Goal: Find specific page/section: Find specific page/section

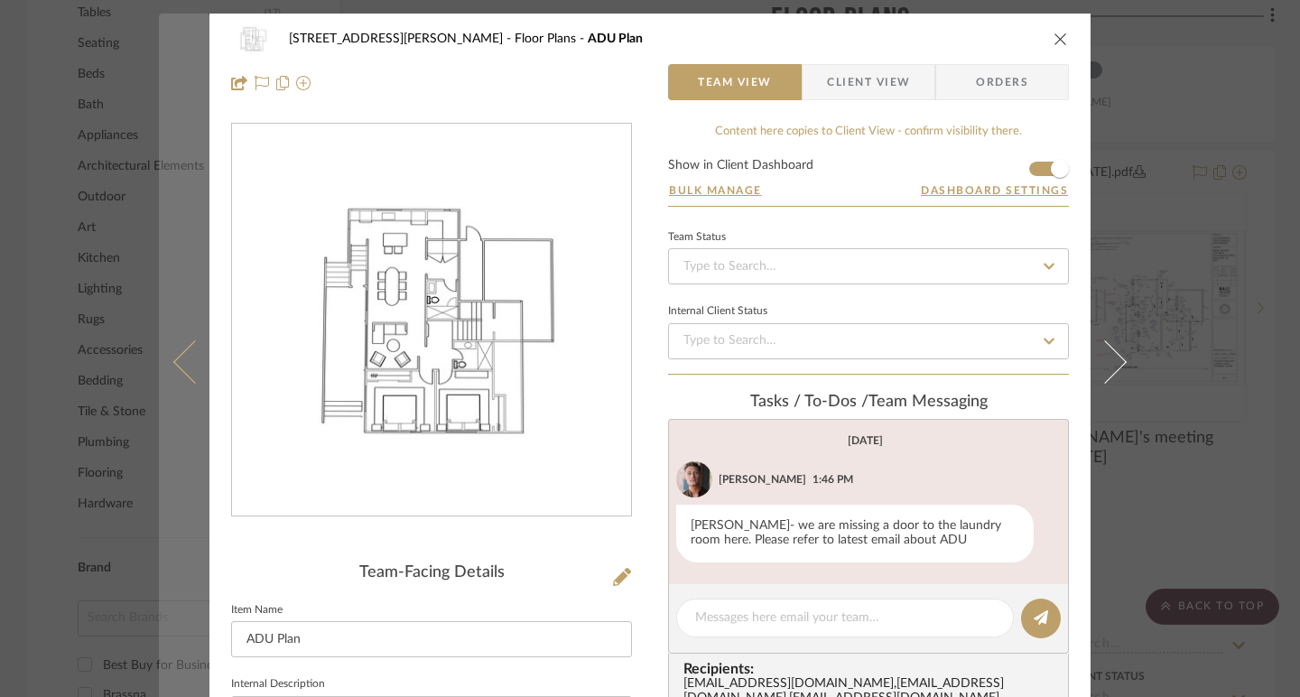
click at [173, 357] on icon at bounding box center [194, 361] width 43 height 43
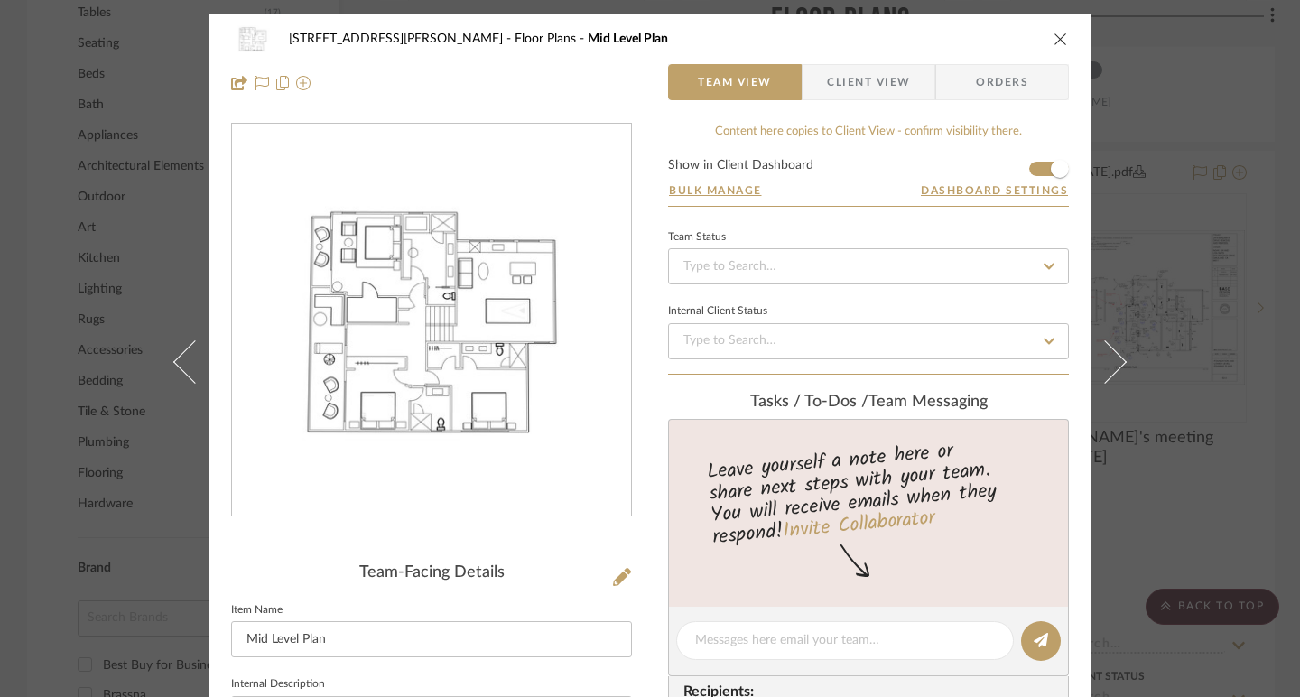
click at [20, 545] on div "[STREET_ADDRESS][PERSON_NAME] Floor Plans Mid Level Plan Team View Client View …" at bounding box center [650, 348] width 1300 height 697
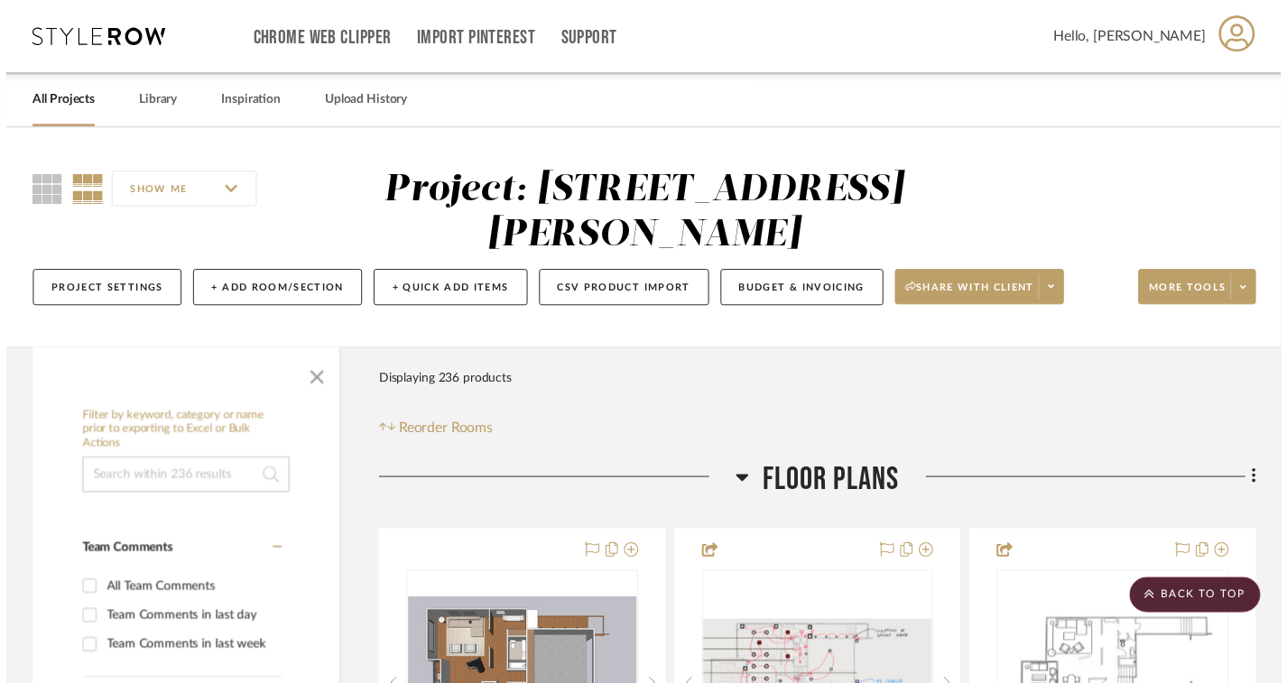
scroll to position [1189, 0]
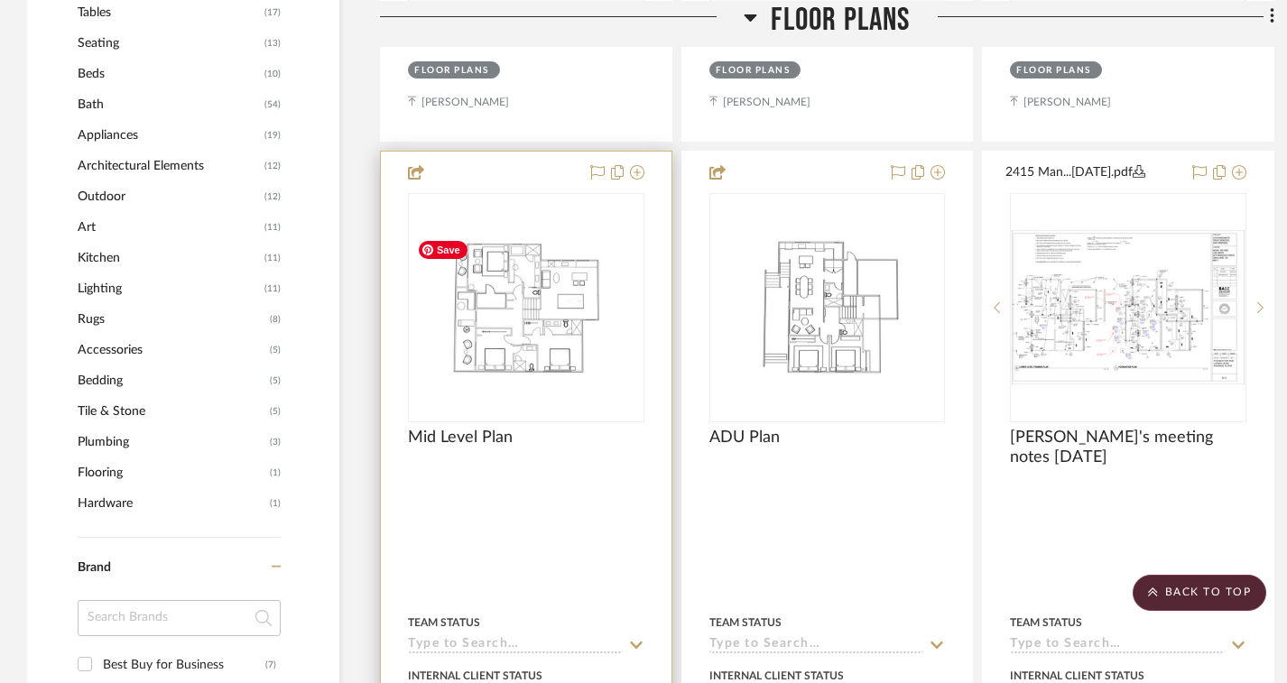
click at [0, 0] on img at bounding box center [0, 0] width 0 height 0
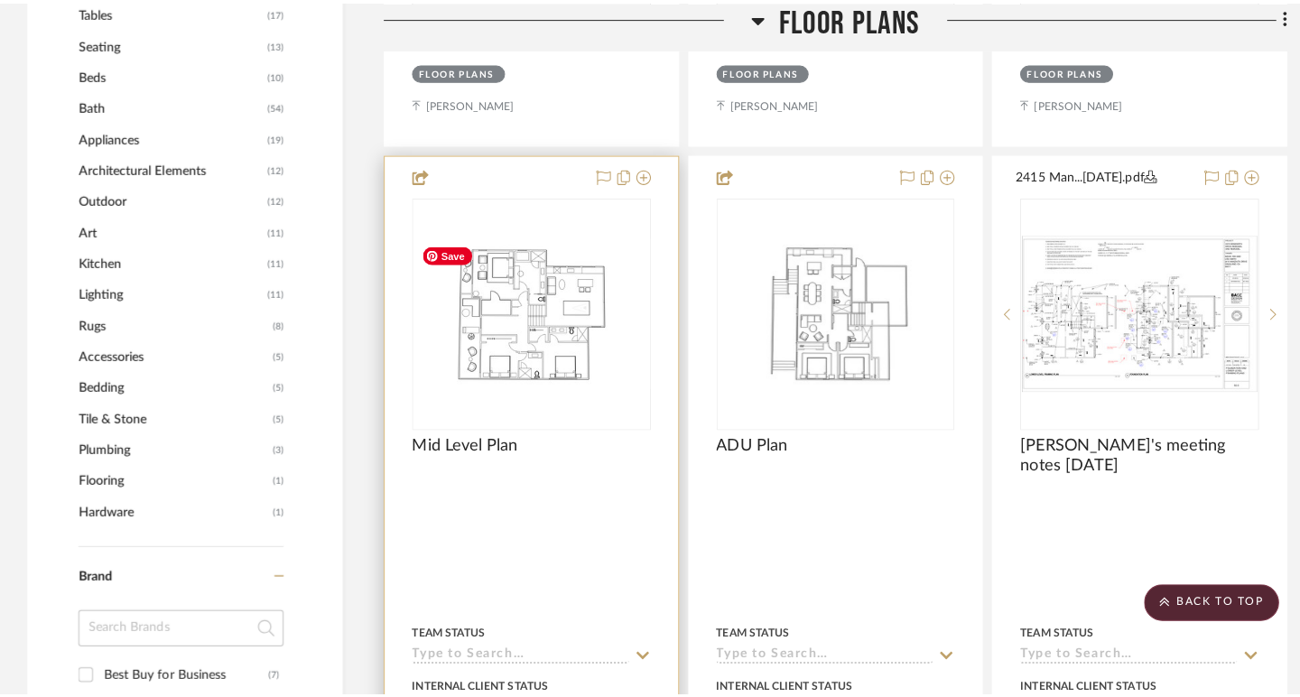
scroll to position [0, 0]
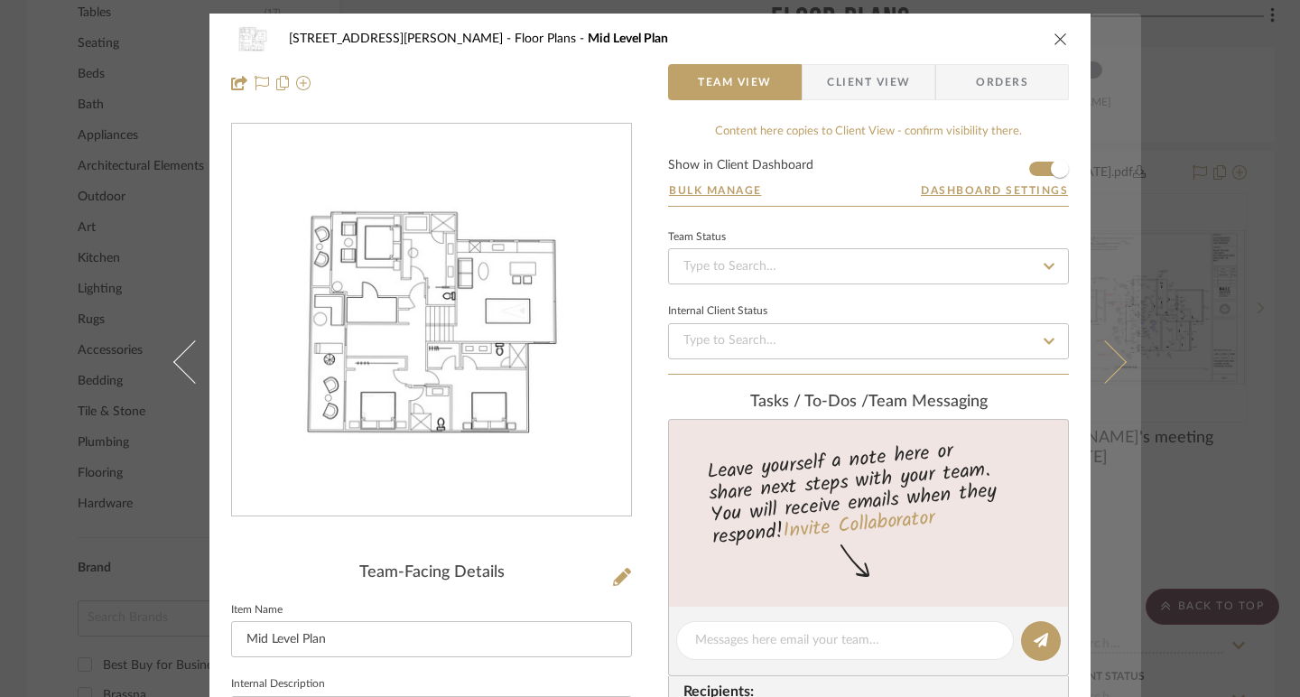
click at [1120, 368] on button at bounding box center [1116, 362] width 51 height 697
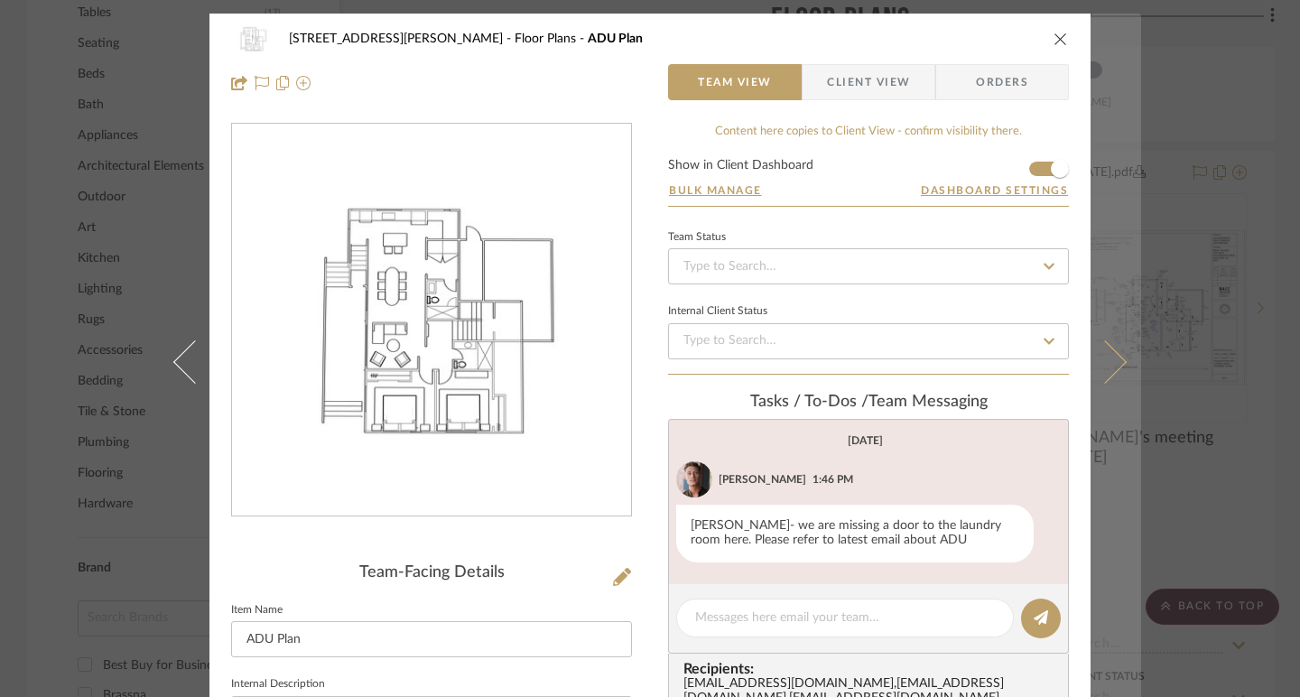
click at [1117, 366] on button at bounding box center [1116, 362] width 51 height 697
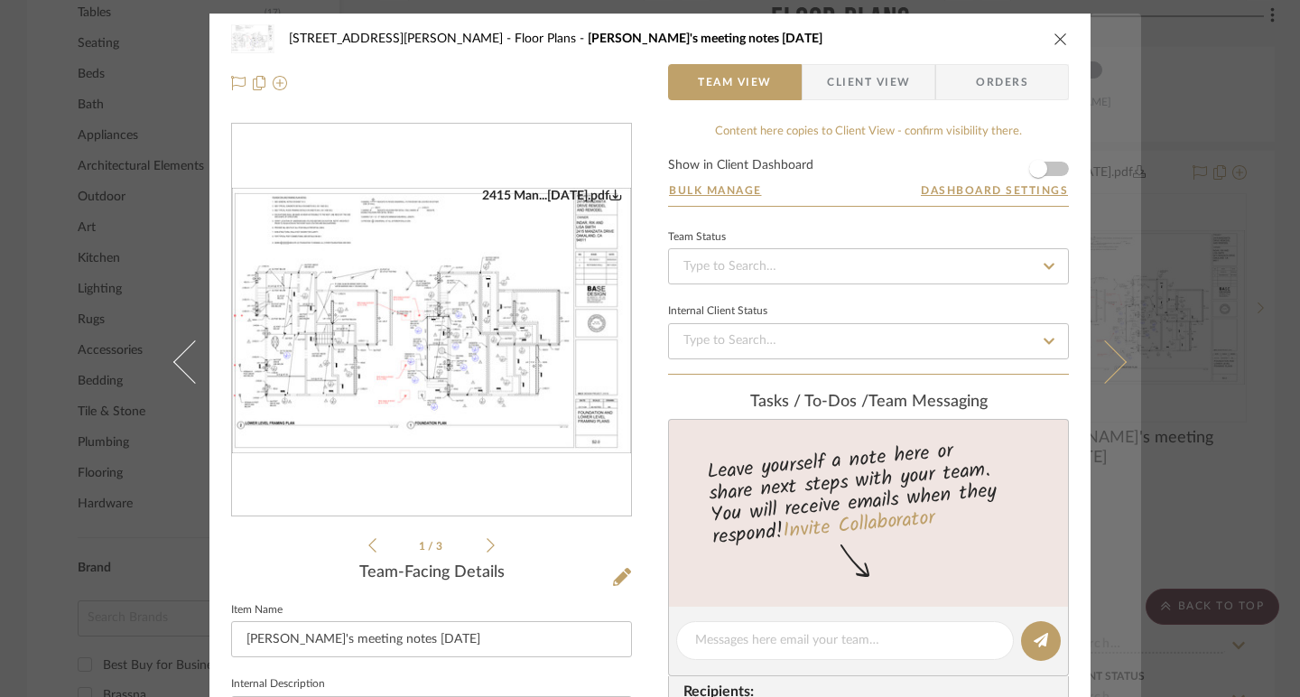
click at [1115, 366] on icon at bounding box center [1104, 361] width 43 height 43
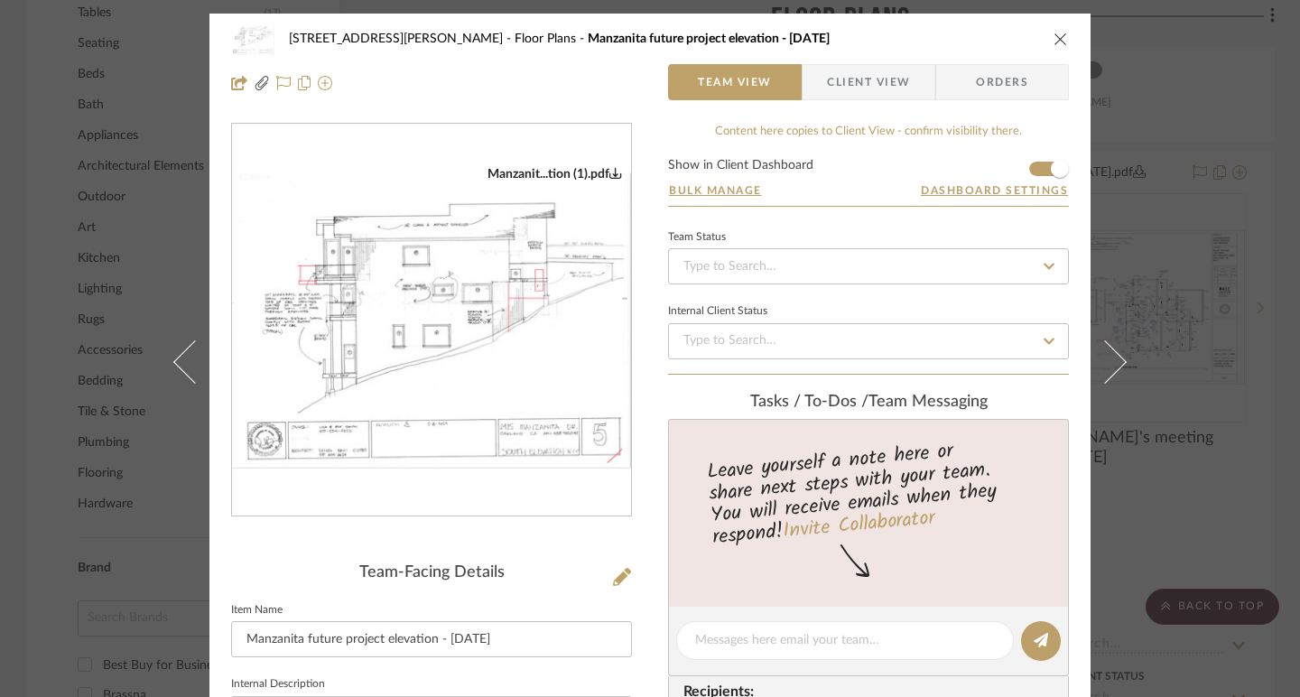
click at [1204, 493] on div "[STREET_ADDRESS][PERSON_NAME] Floor Plans Manzanita future project elevation - …" at bounding box center [650, 348] width 1300 height 697
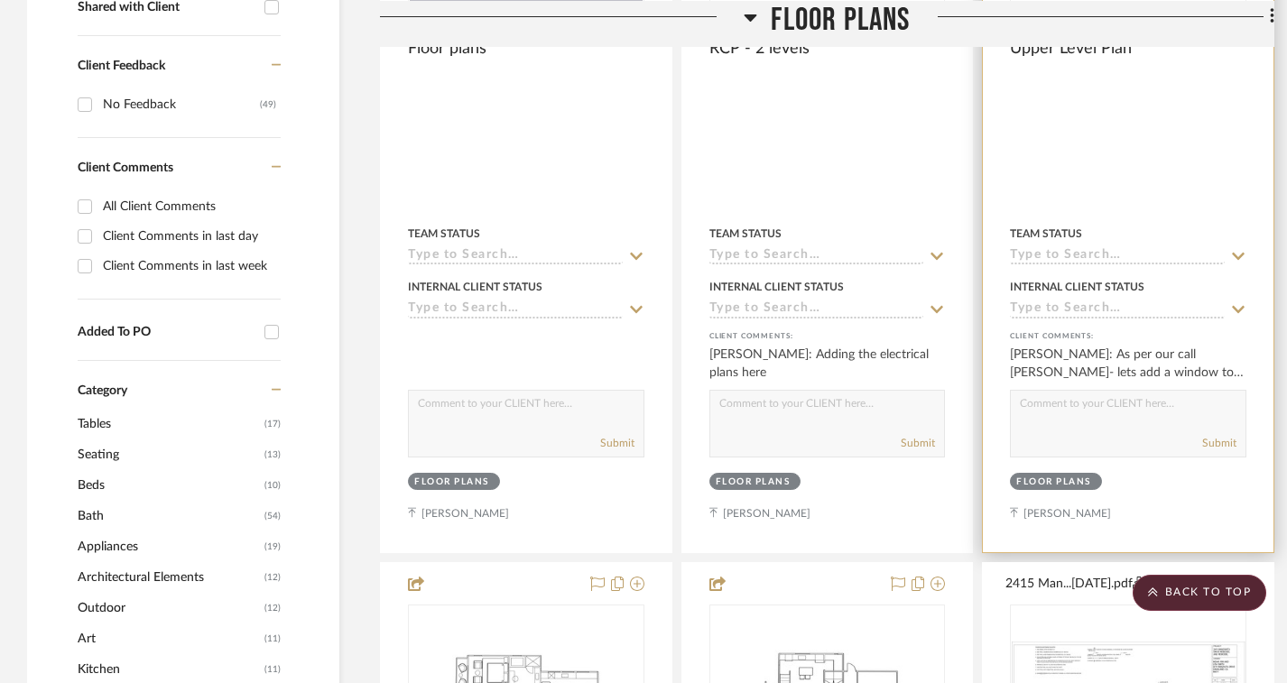
scroll to position [512, 0]
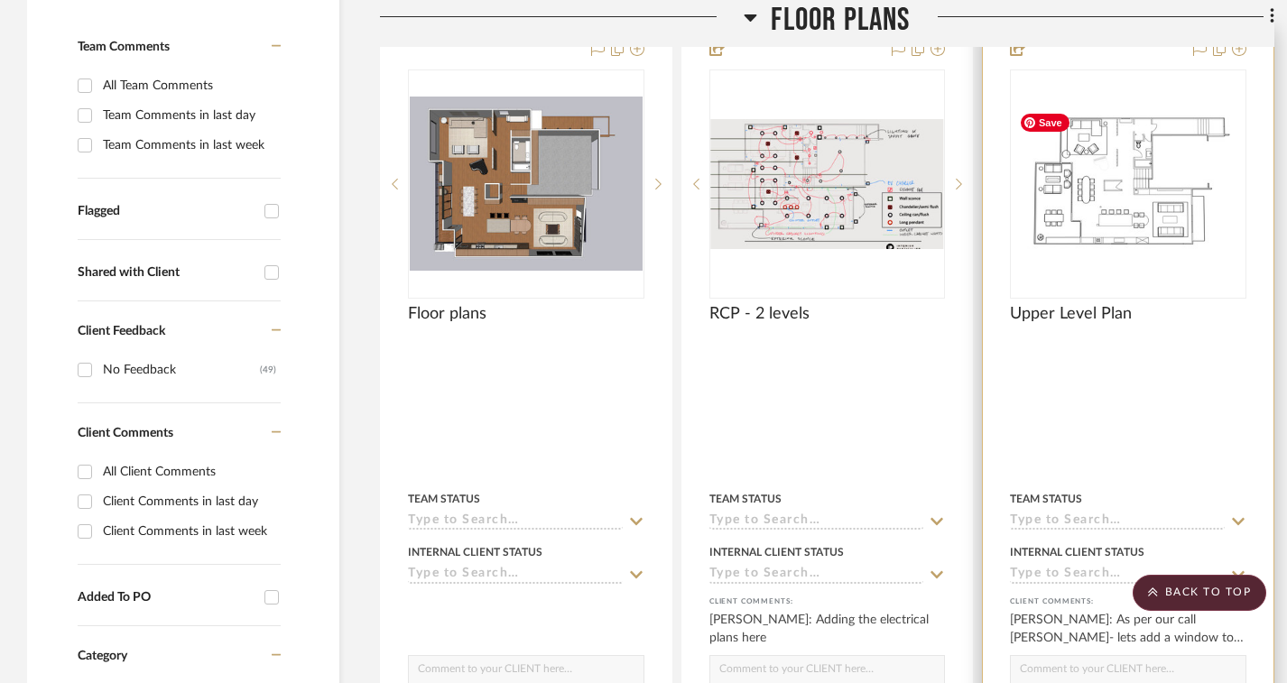
click at [1072, 239] on img "0" at bounding box center [1128, 183] width 233 height 157
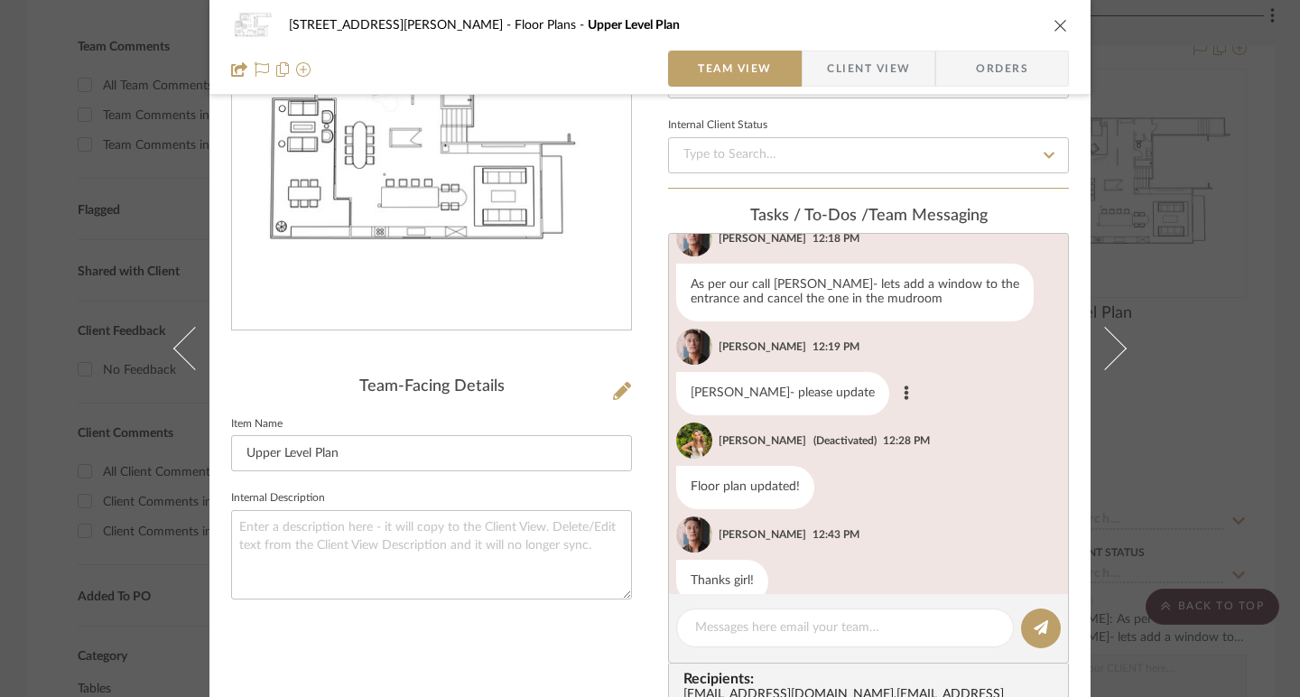
scroll to position [86, 0]
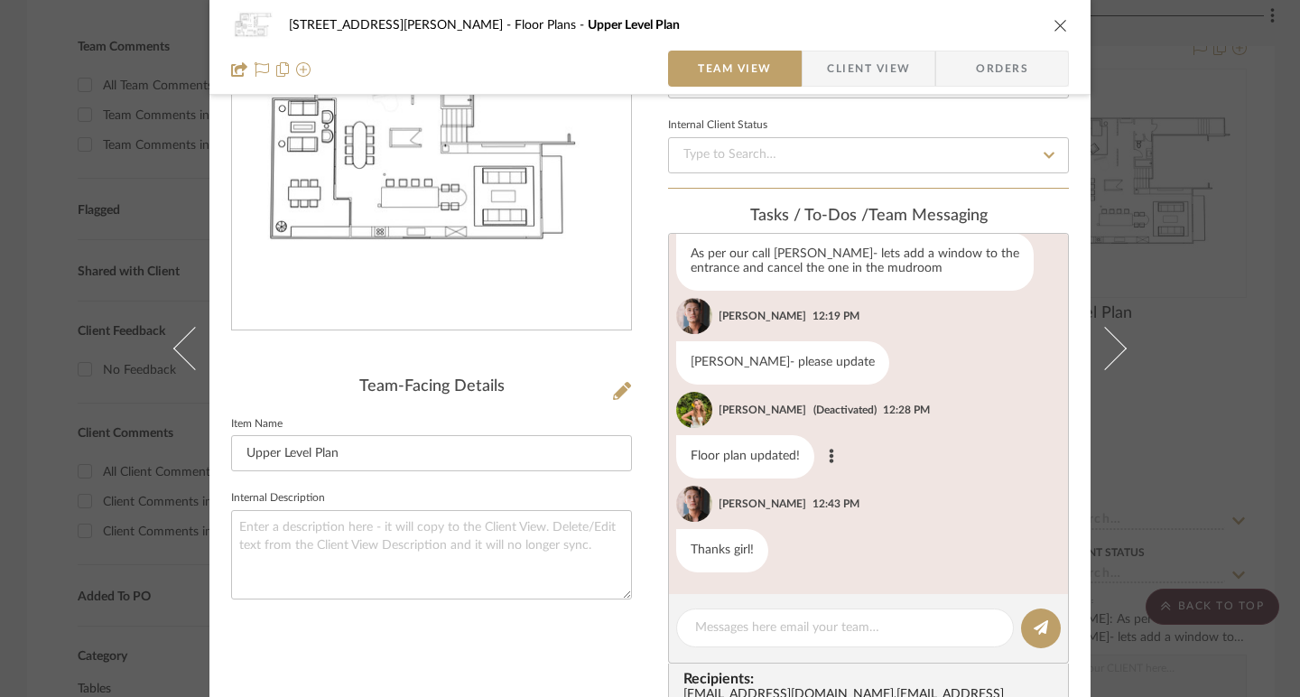
click at [680, 410] on img at bounding box center [694, 410] width 36 height 36
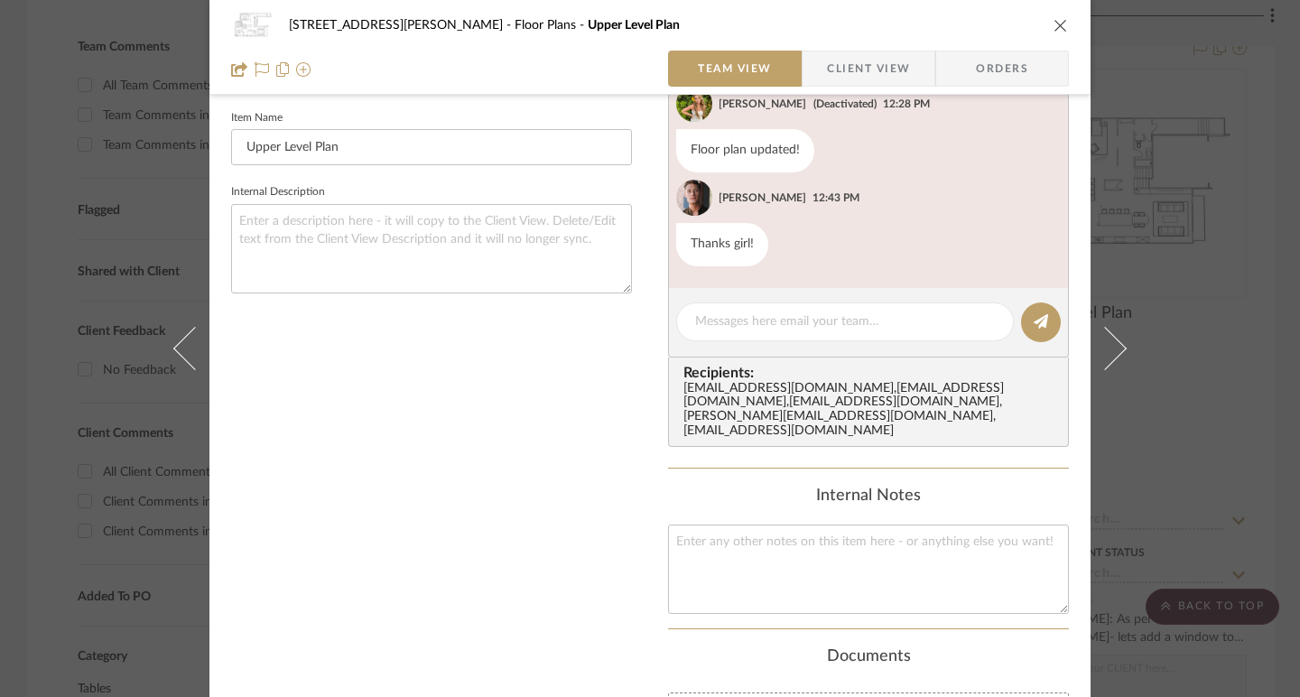
scroll to position [126, 0]
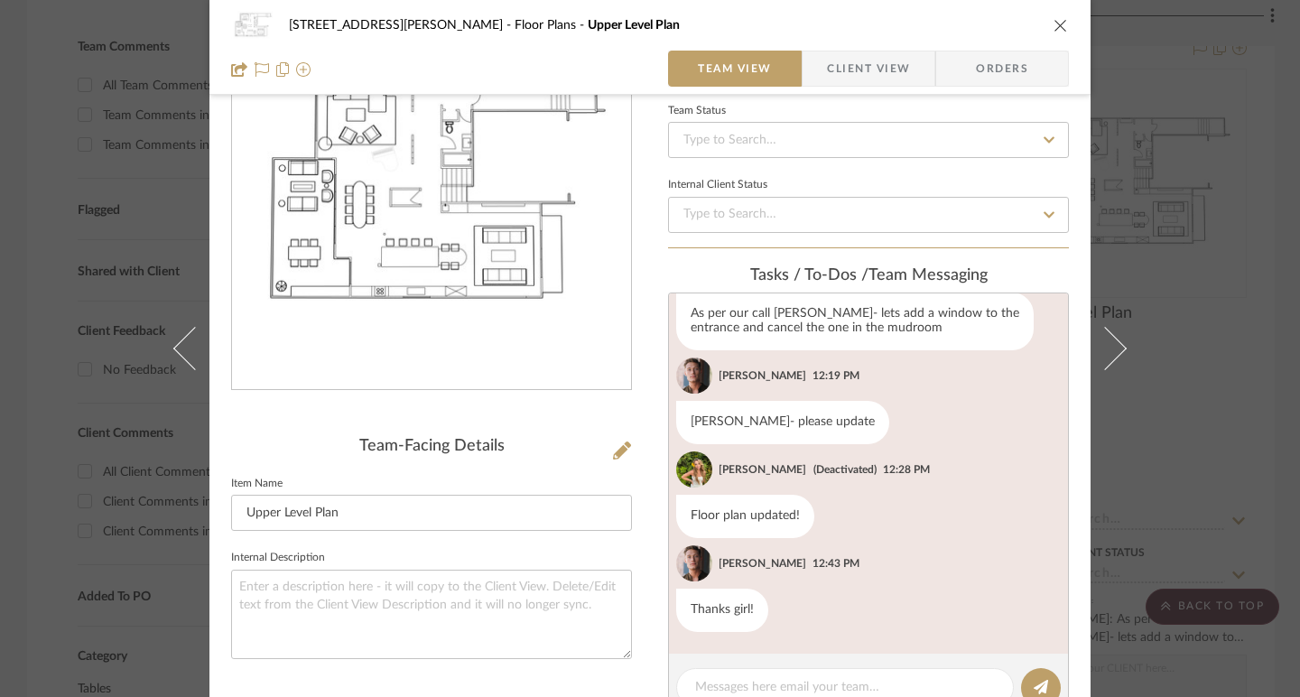
click at [1198, 391] on div "[STREET_ADDRESS][PERSON_NAME] Floor Plans Upper Level Plan Team View Client Vie…" at bounding box center [650, 348] width 1300 height 697
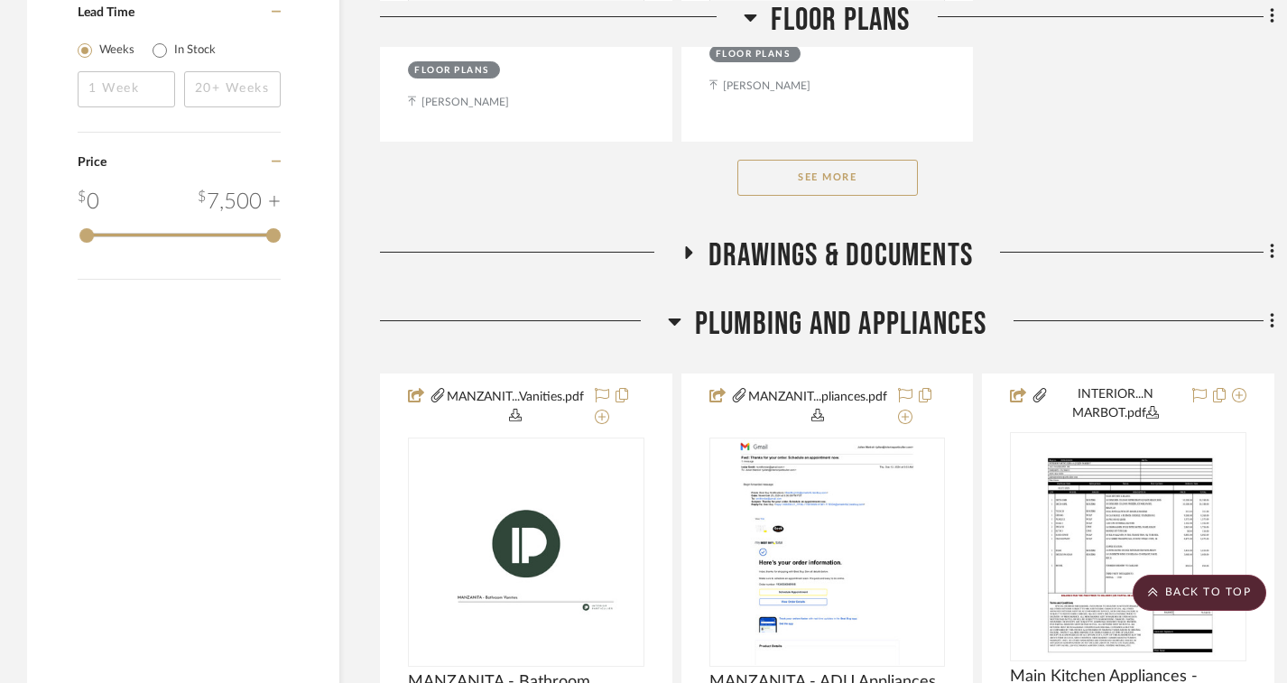
scroll to position [1306, 0]
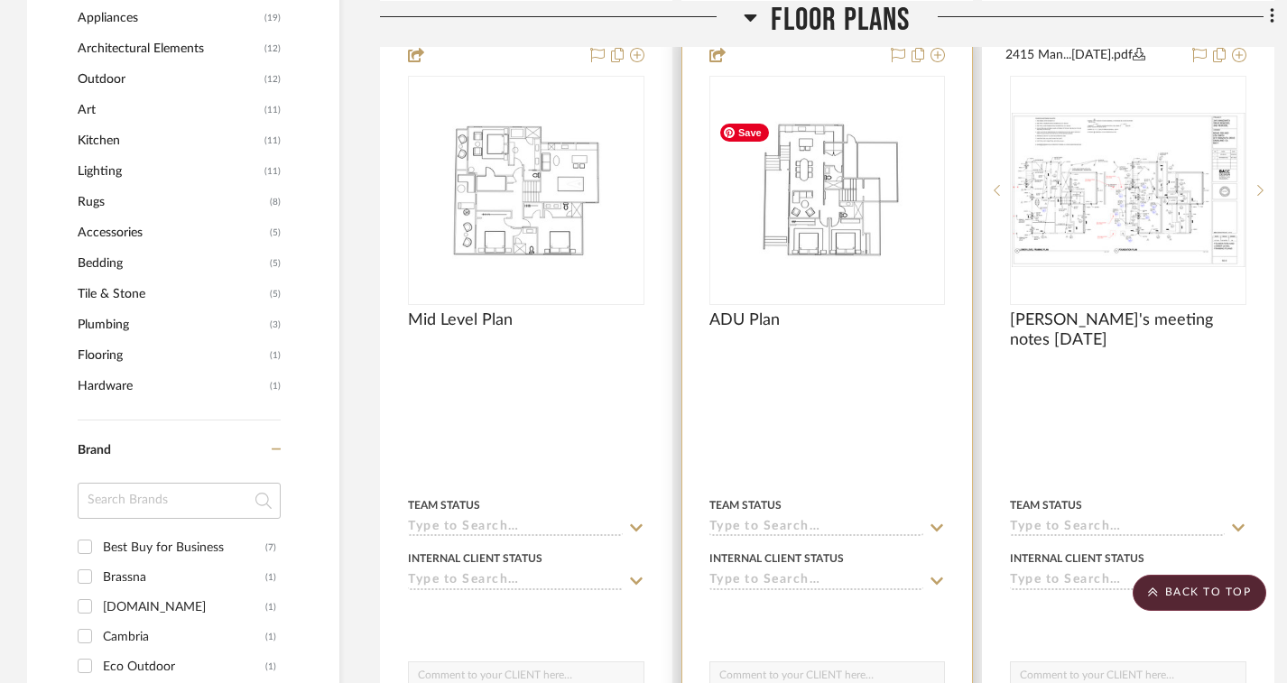
click at [861, 224] on img "0" at bounding box center [827, 190] width 233 height 149
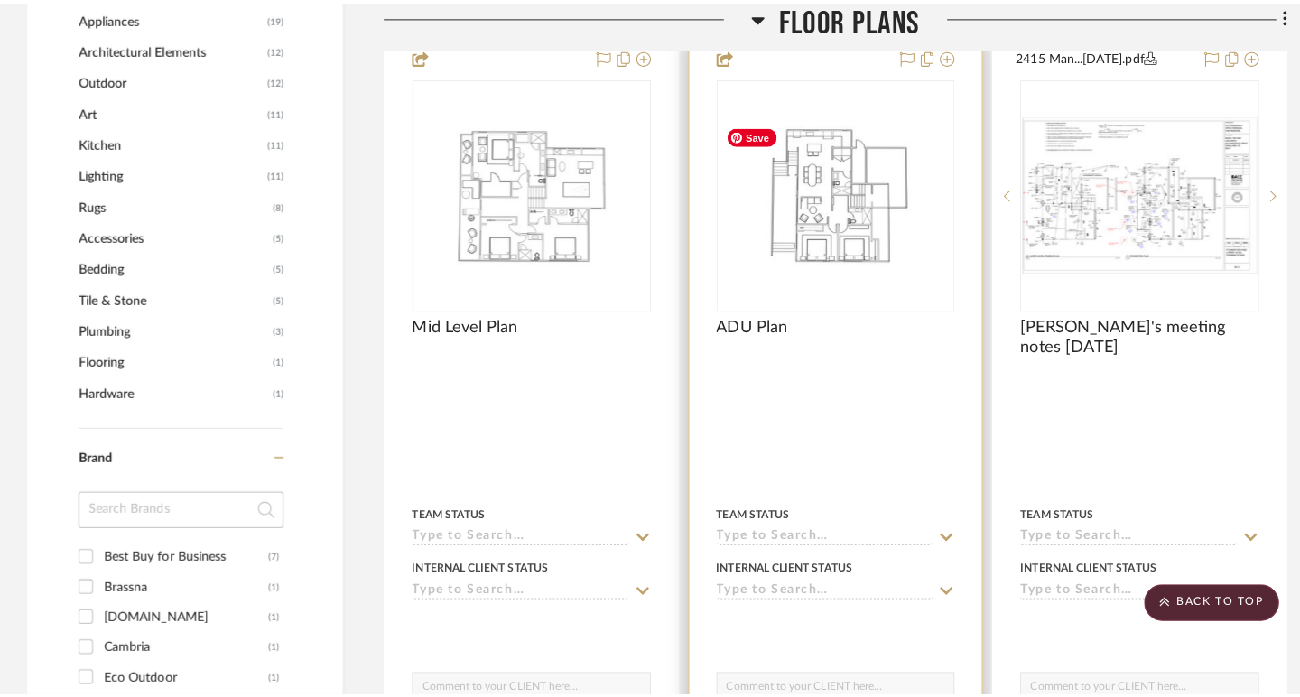
scroll to position [0, 0]
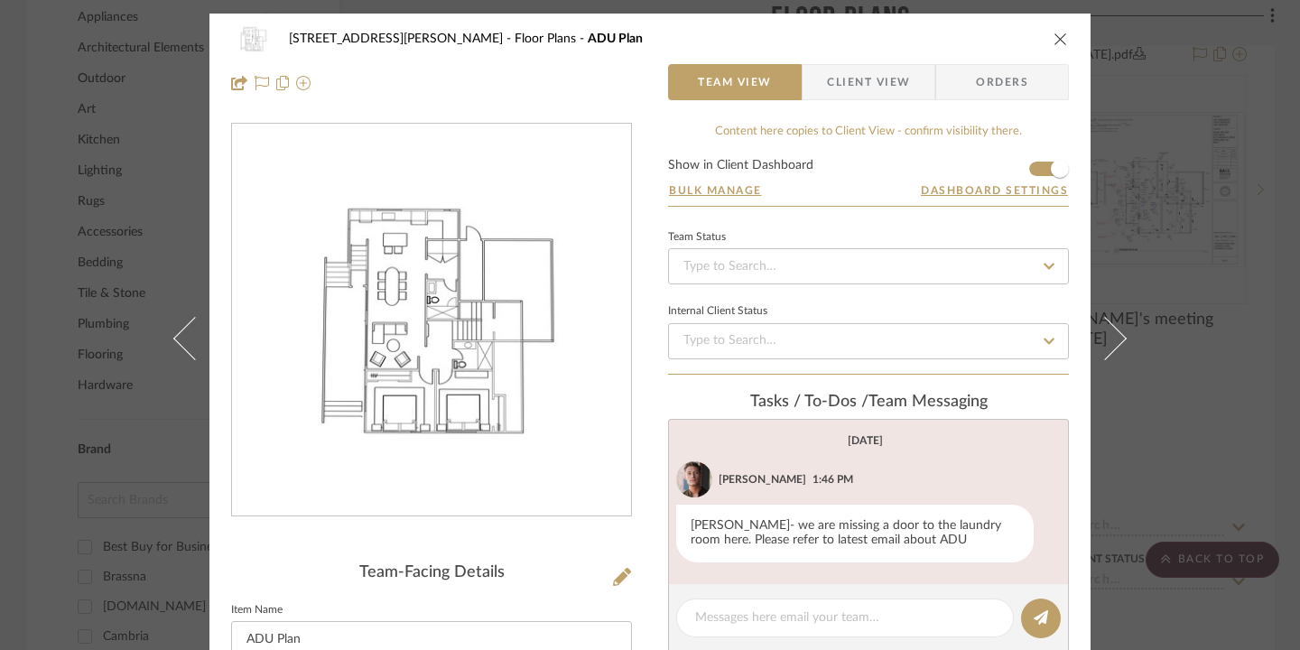
click at [405, 305] on img "0" at bounding box center [431, 320] width 399 height 256
click at [0, 0] on div "0" at bounding box center [0, 0] width 0 height 0
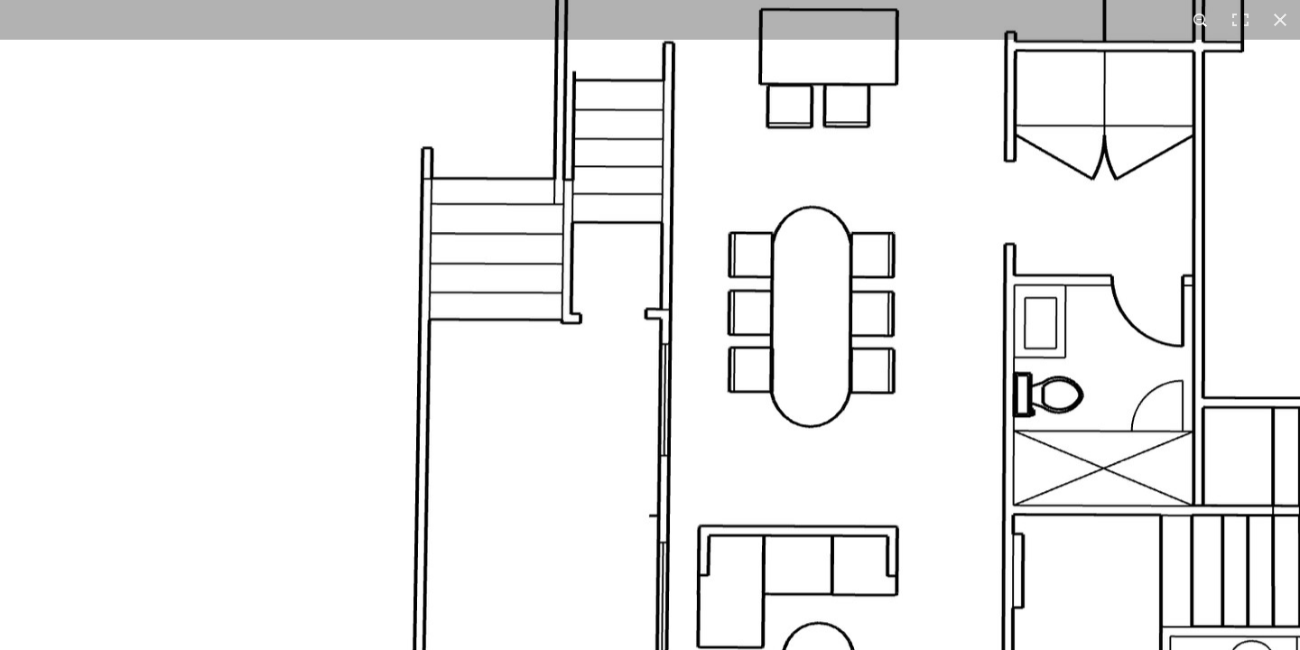
click at [1200, 23] on button at bounding box center [1201, 20] width 40 height 40
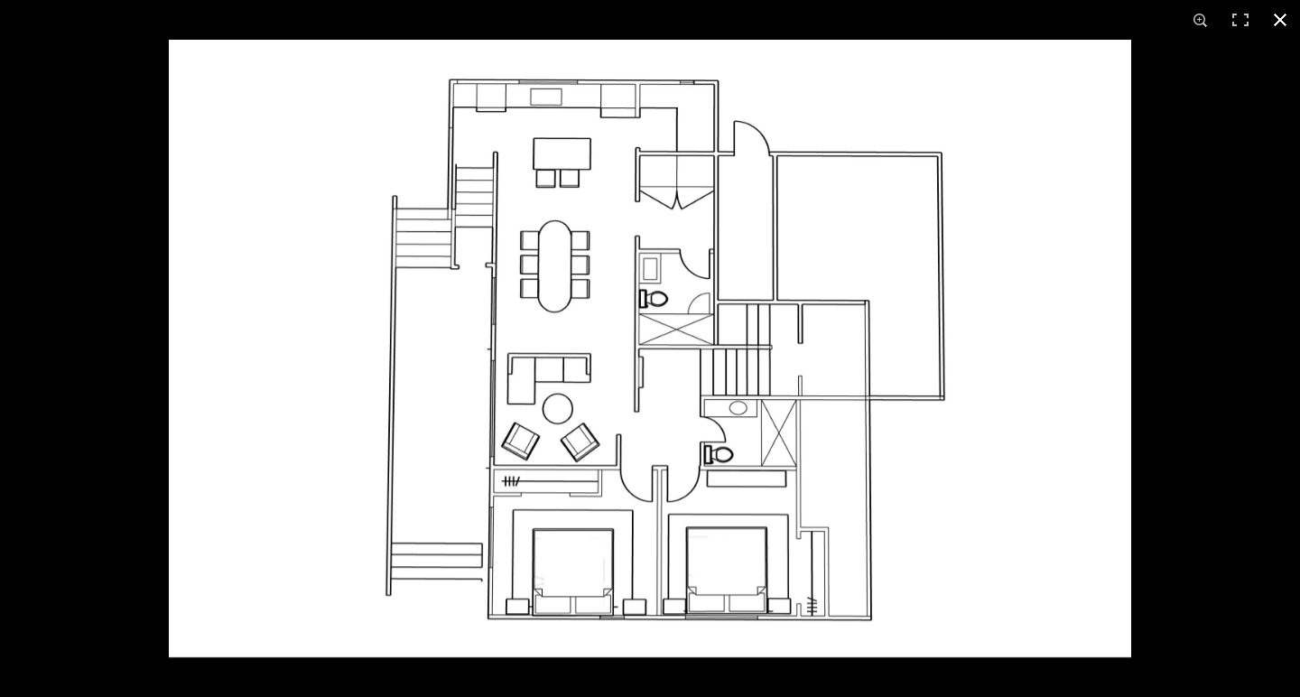
click at [104, 88] on div at bounding box center [650, 348] width 1300 height 697
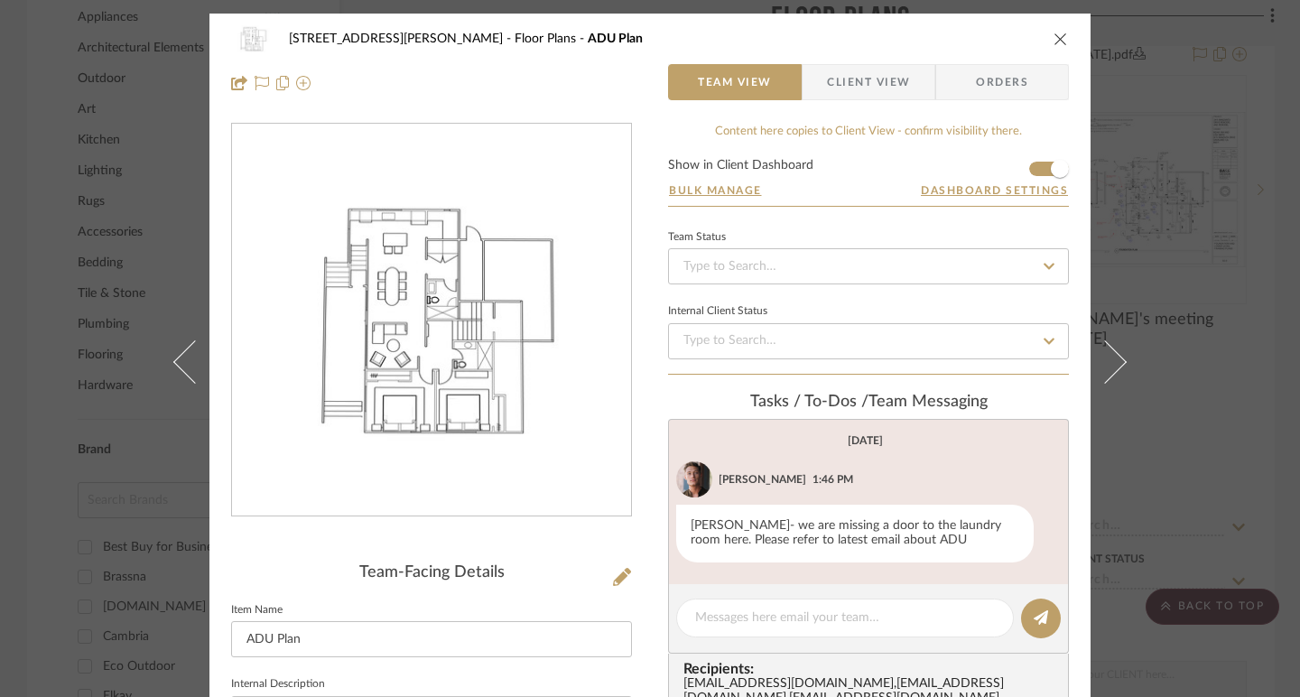
click at [1054, 32] on icon "close" at bounding box center [1061, 39] width 14 height 14
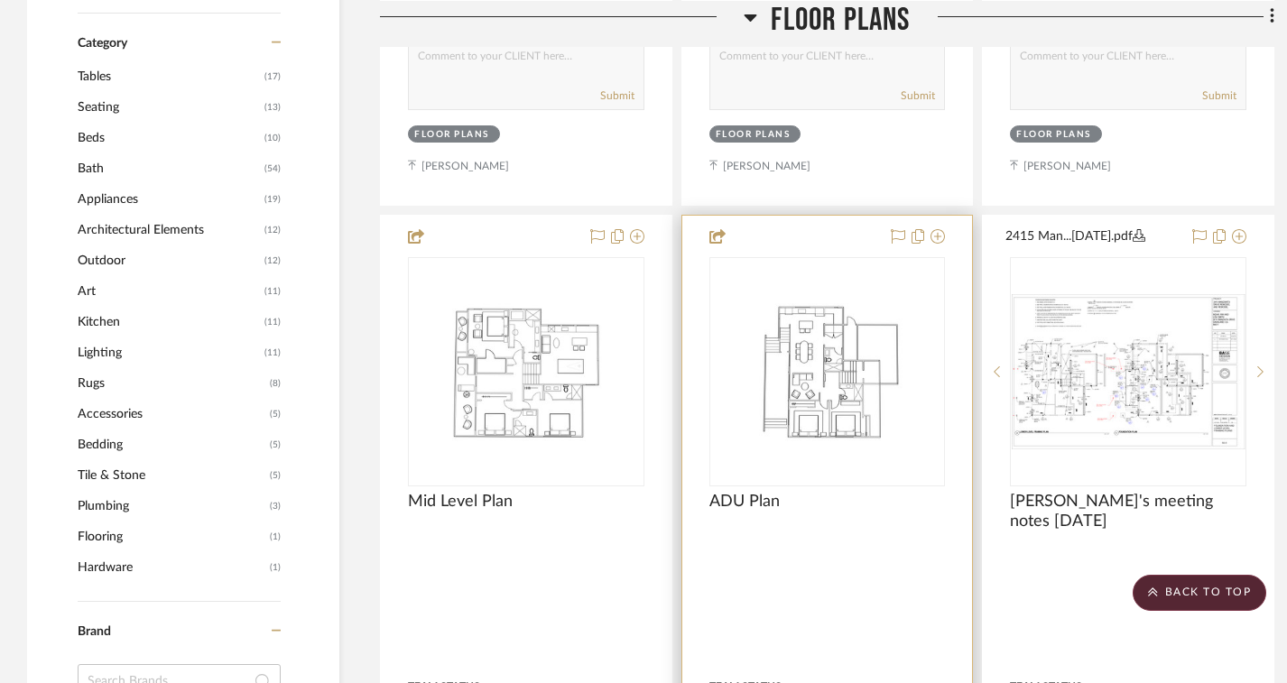
scroll to position [162, 0]
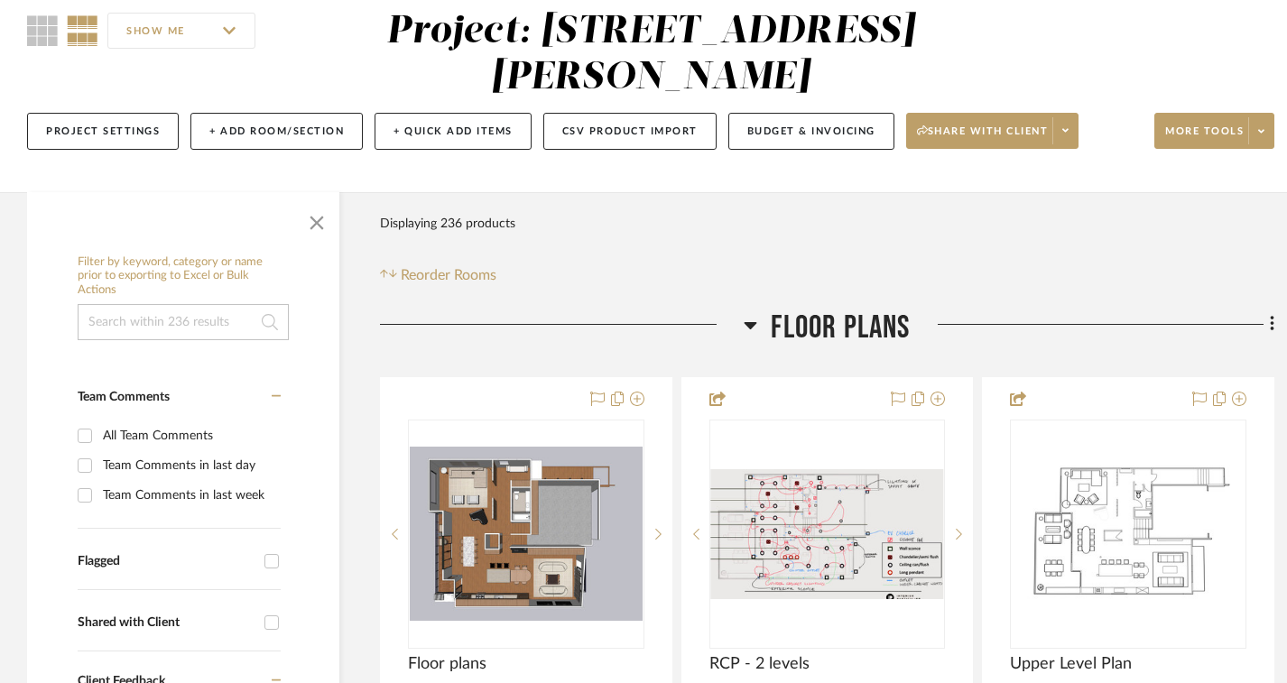
click at [754, 321] on icon at bounding box center [751, 325] width 14 height 22
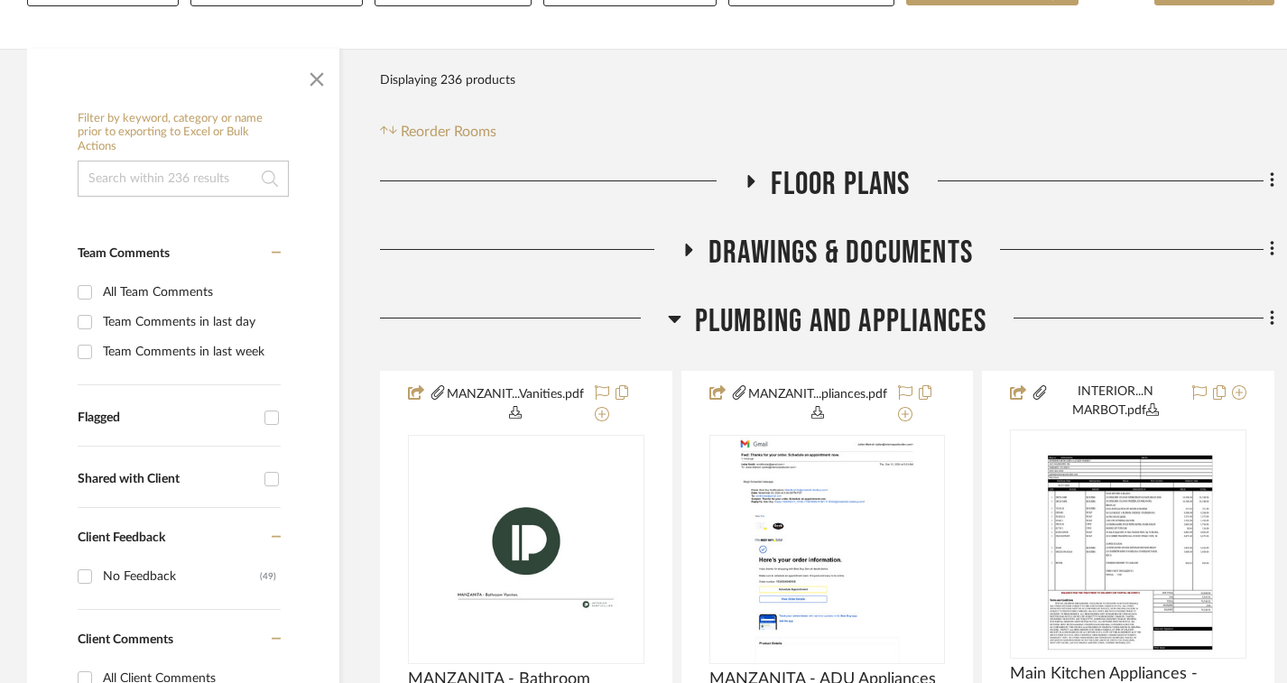
scroll to position [308, 0]
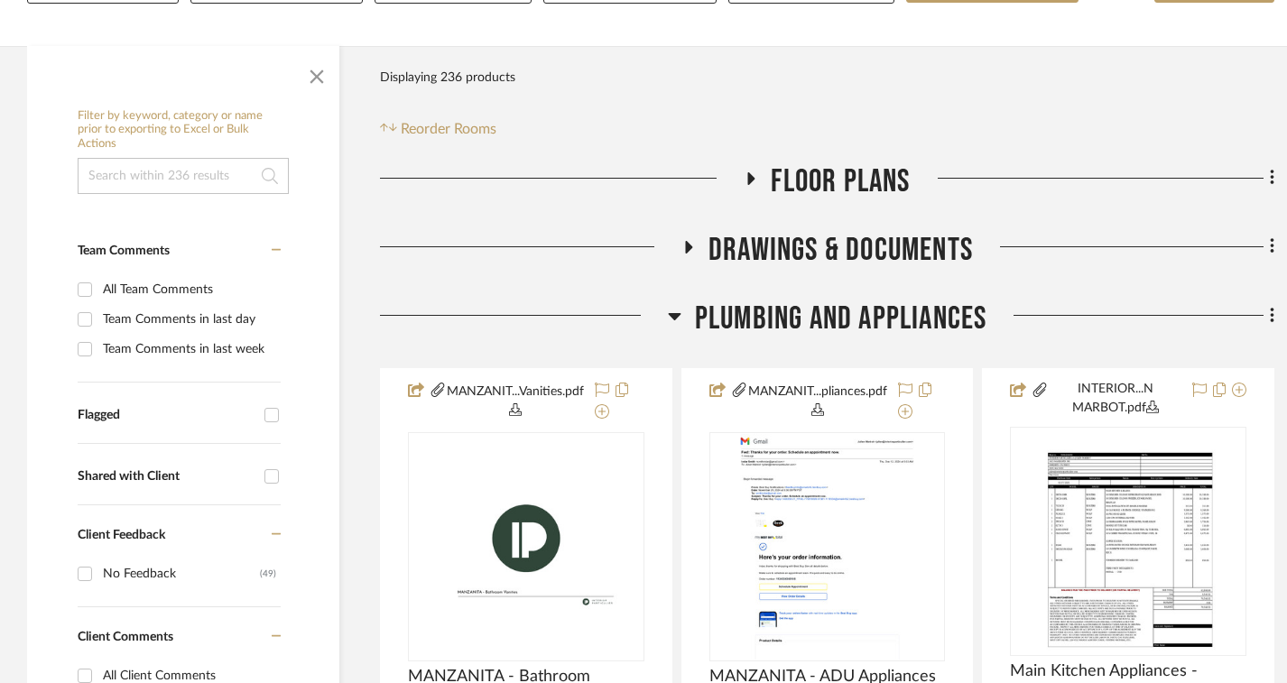
click at [674, 311] on icon at bounding box center [675, 316] width 14 height 22
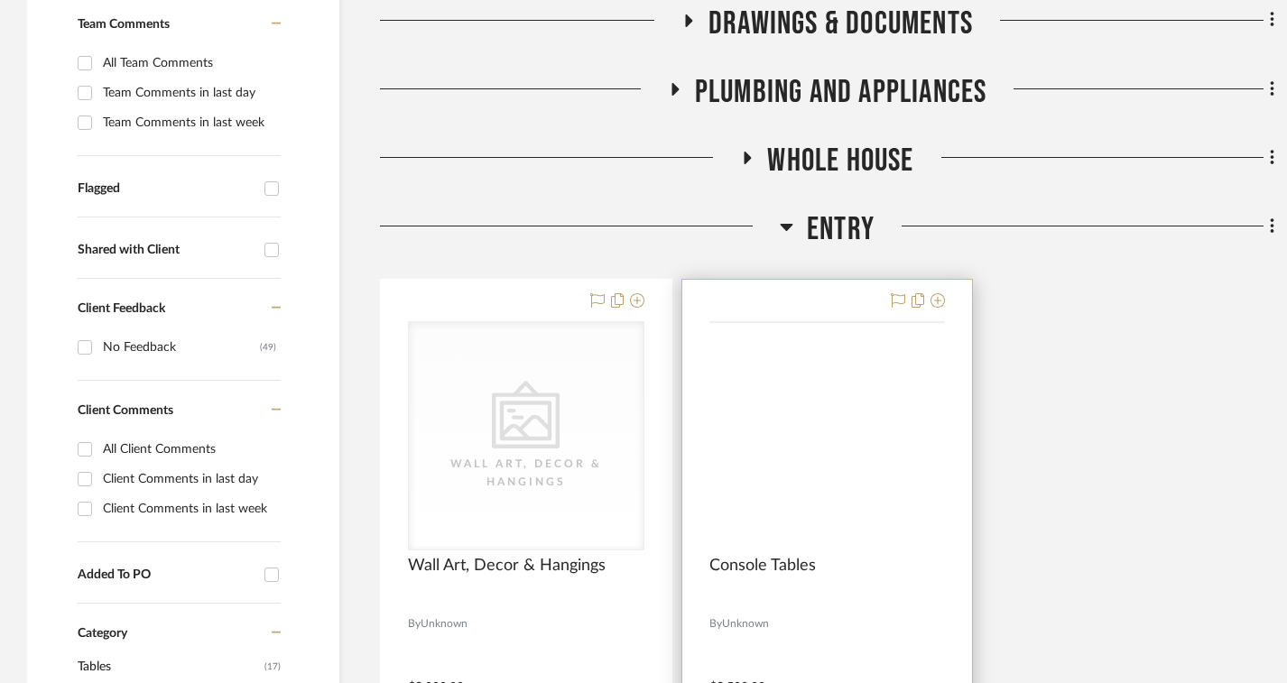
scroll to position [583, 0]
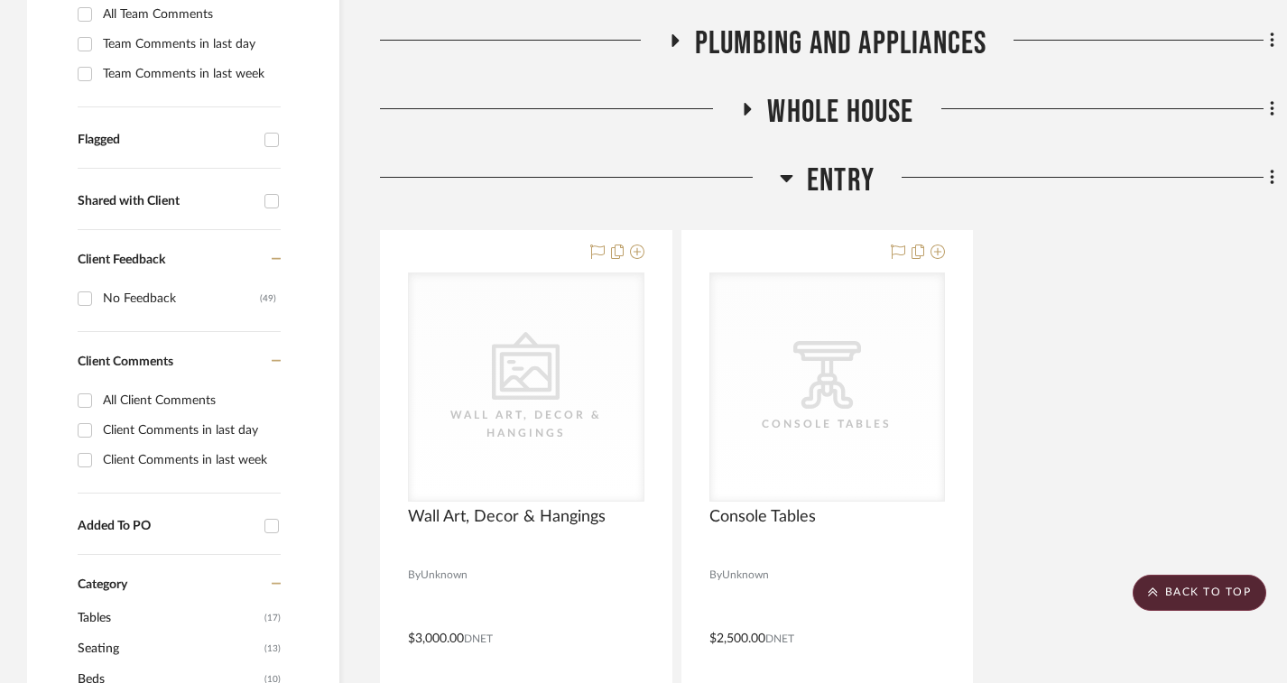
click at [787, 180] on icon at bounding box center [787, 178] width 13 height 7
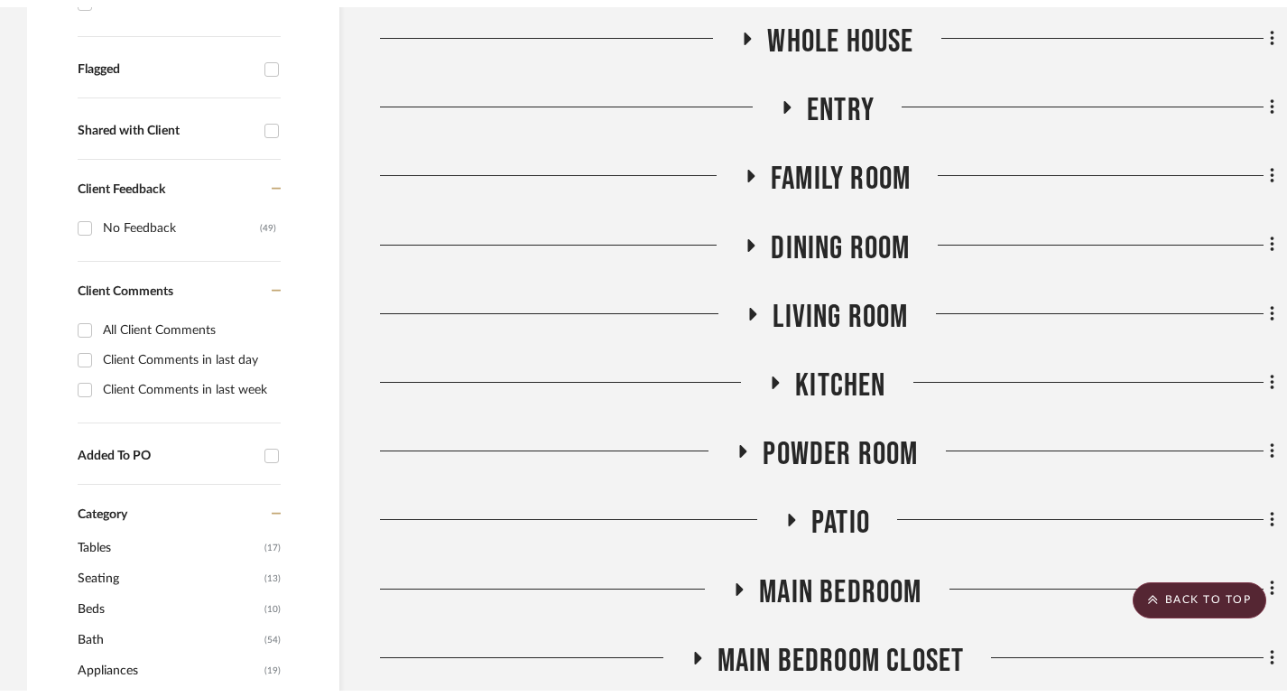
scroll to position [0, 0]
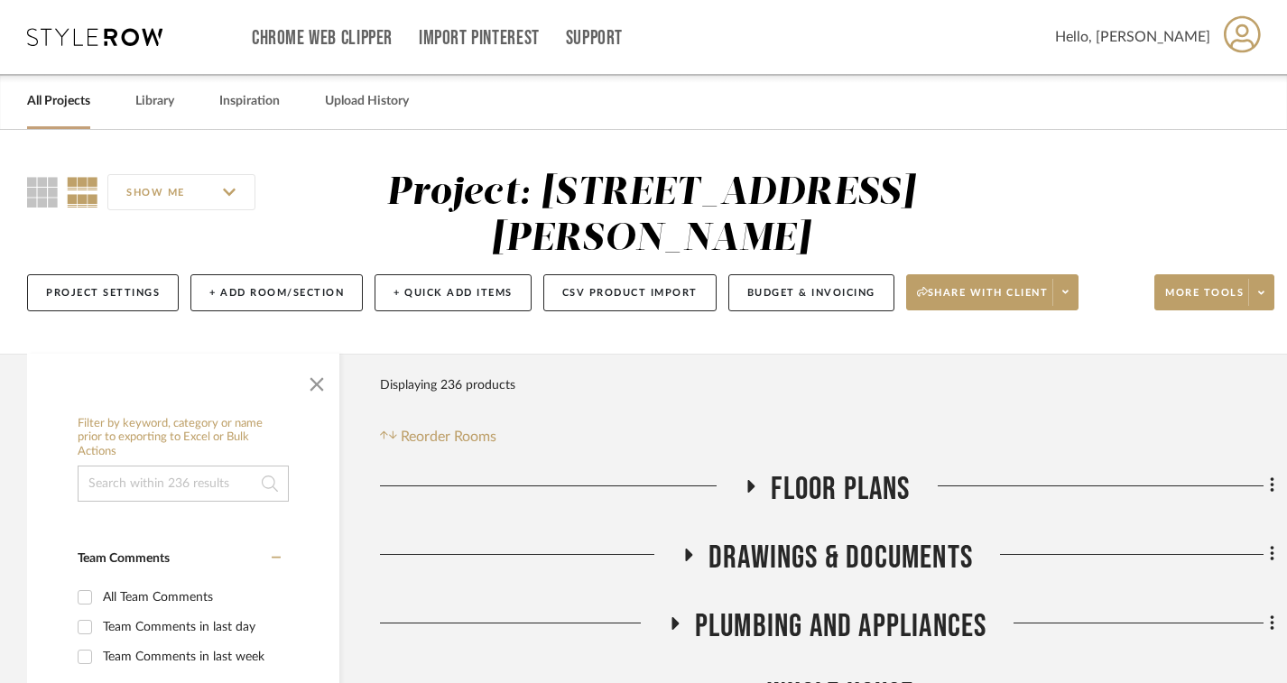
click at [63, 107] on link "All Projects" at bounding box center [58, 101] width 63 height 24
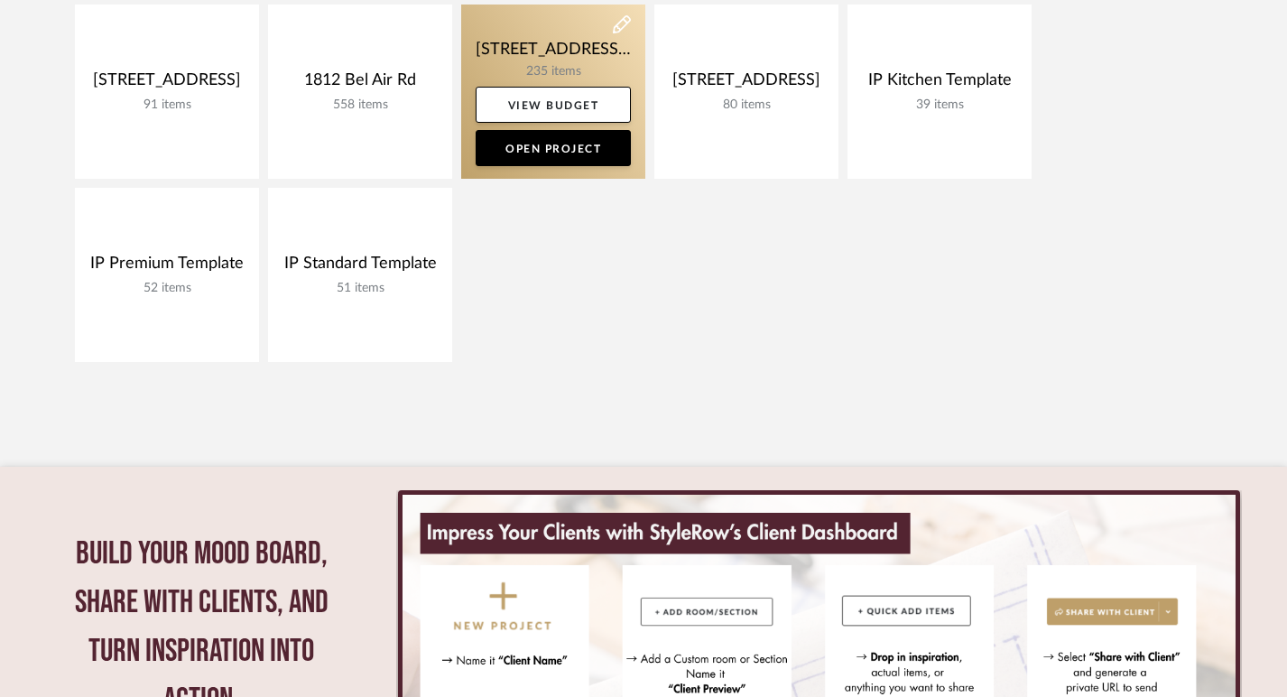
scroll to position [447, 0]
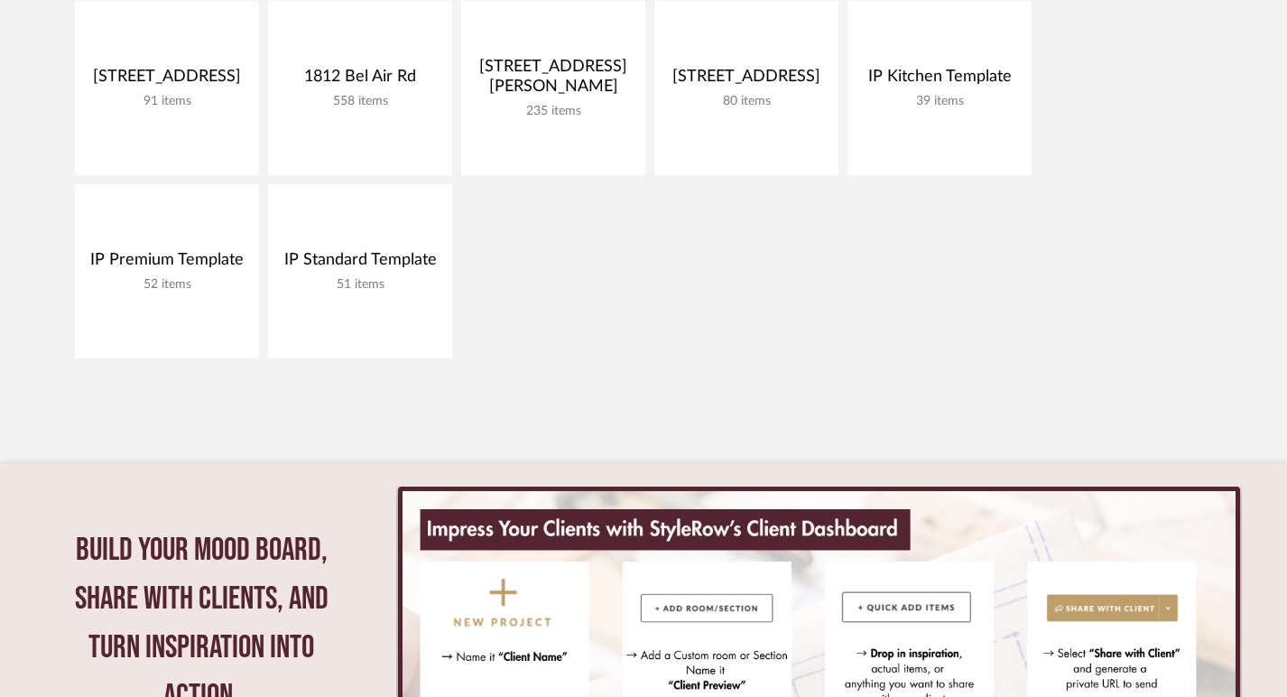
click at [769, 335] on div "[STREET_ADDRESS] 91 items View Budget Open Project [STREET_ADDRESS] 558 items V…" at bounding box center [643, 184] width 1287 height 367
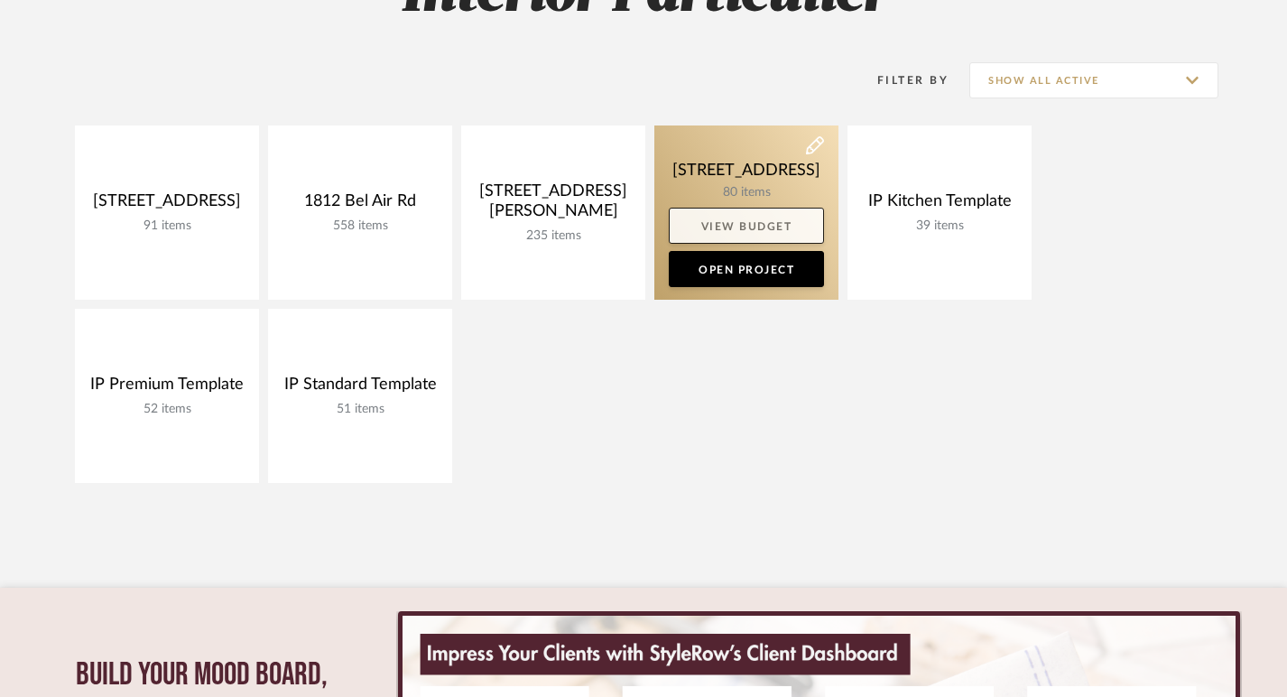
scroll to position [212, 0]
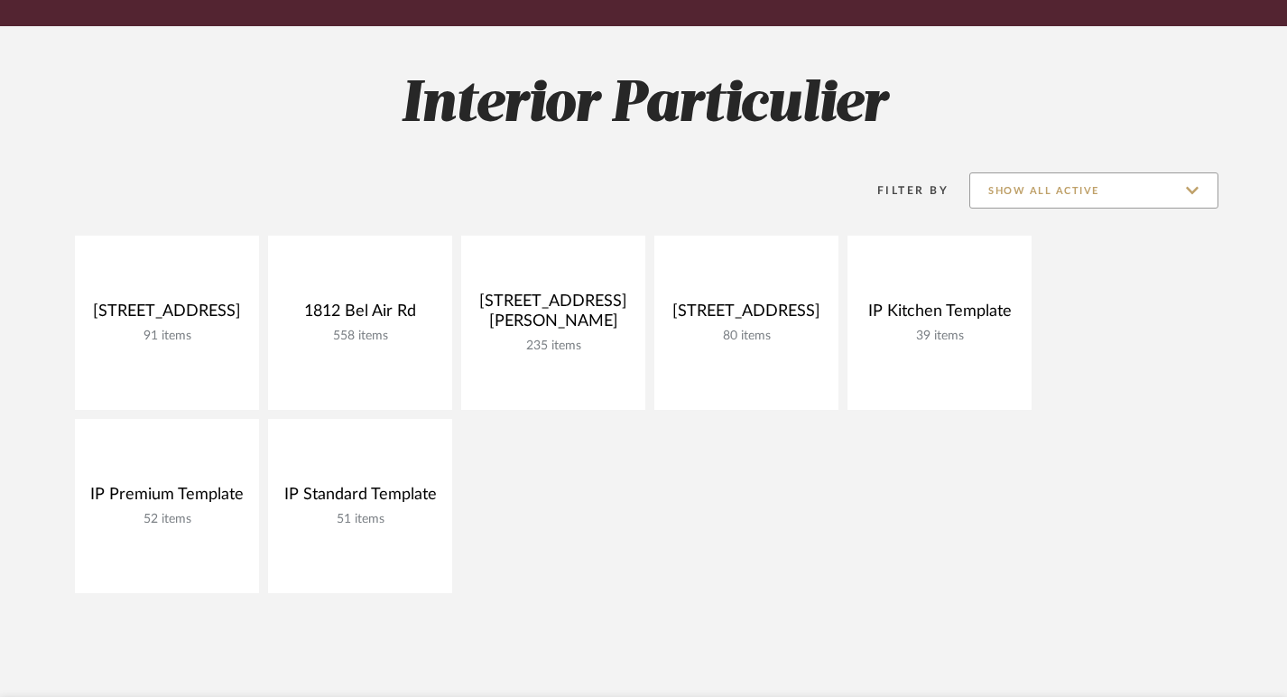
click at [1036, 197] on input "Show All Active" at bounding box center [1094, 190] width 249 height 36
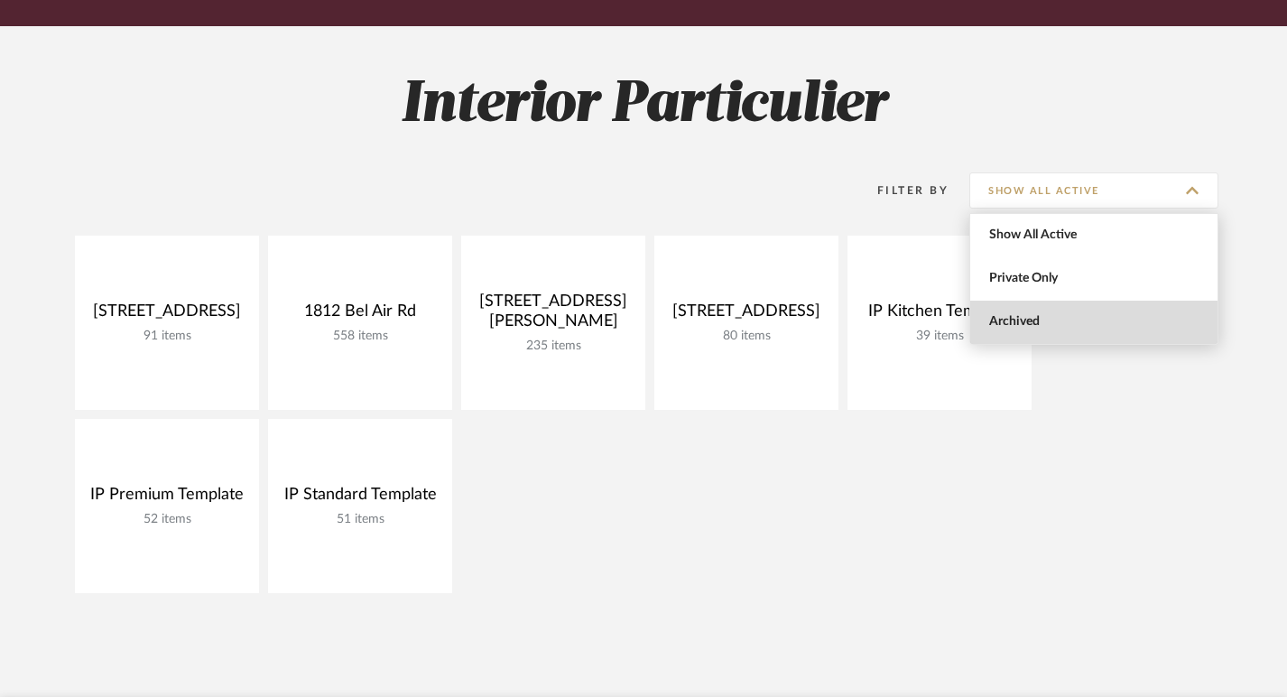
click at [1008, 334] on span "Archived" at bounding box center [1094, 322] width 247 height 43
type input "Archived"
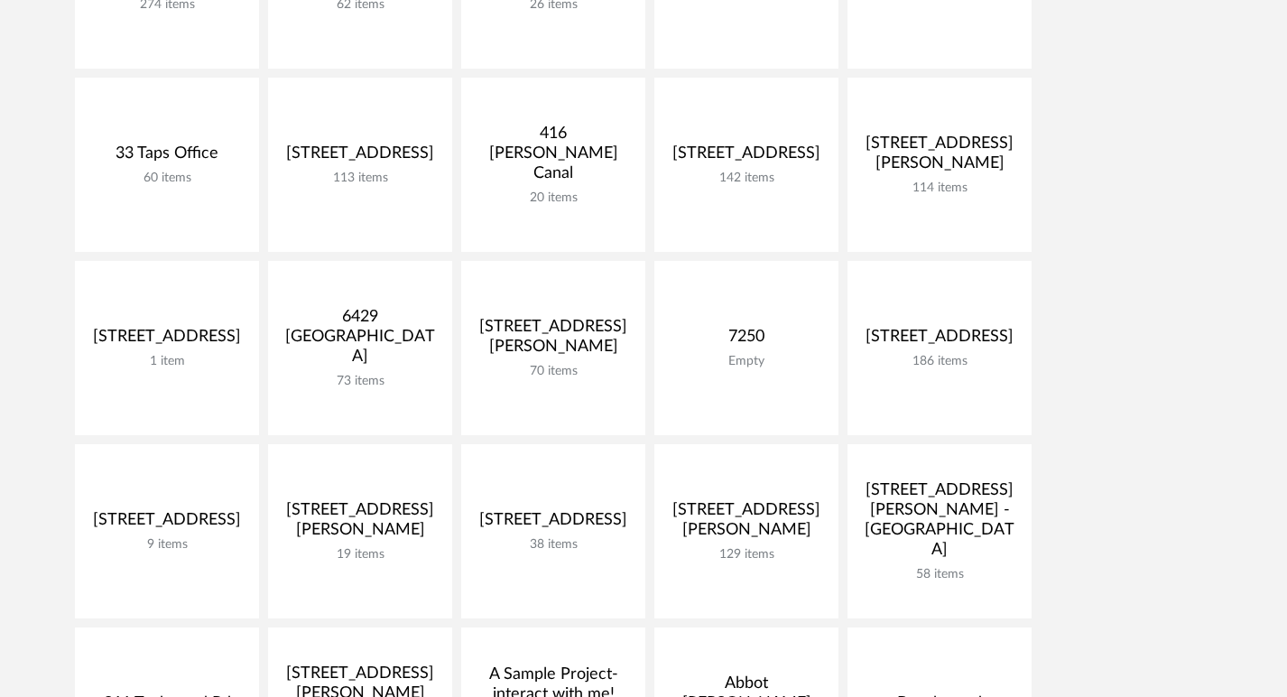
scroll to position [1104, 0]
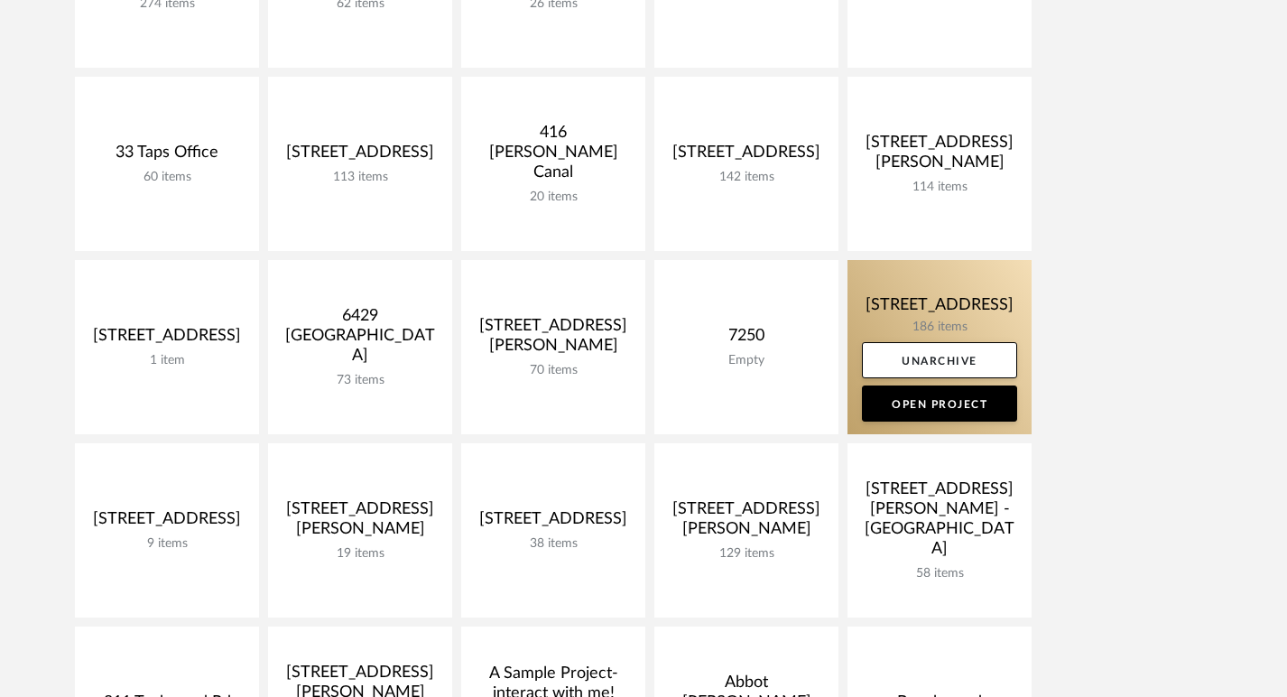
click at [939, 301] on link at bounding box center [940, 347] width 184 height 174
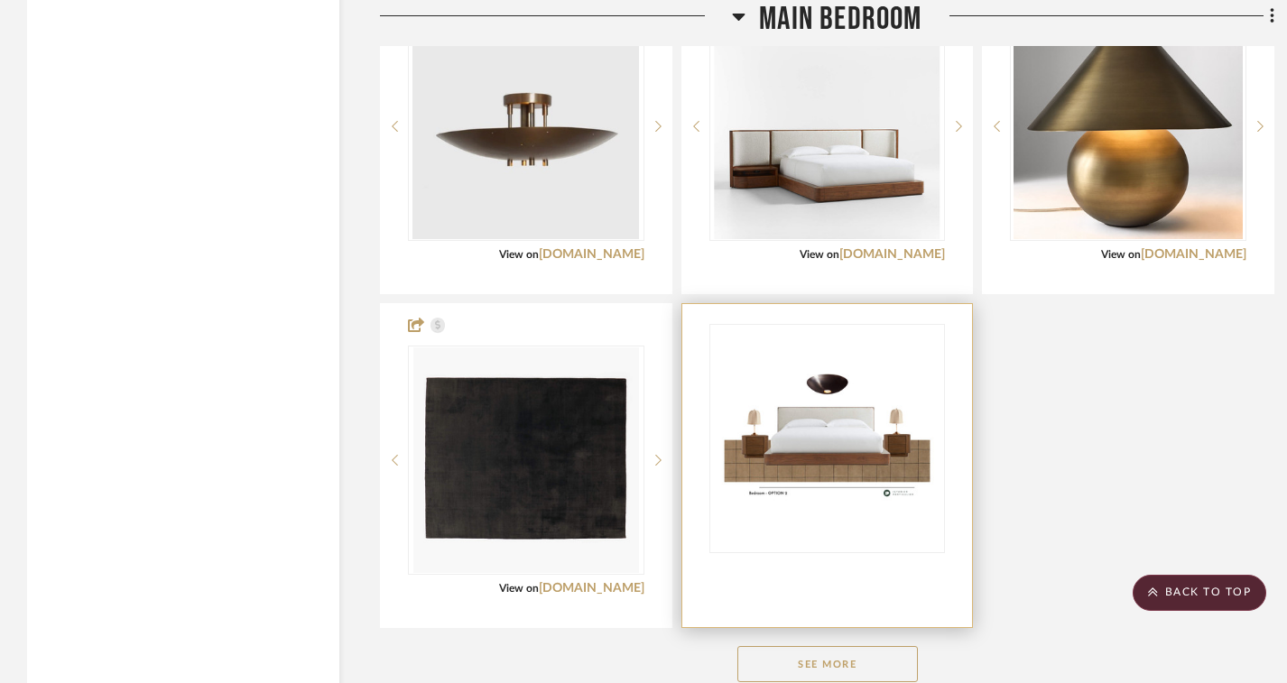
scroll to position [8710, 0]
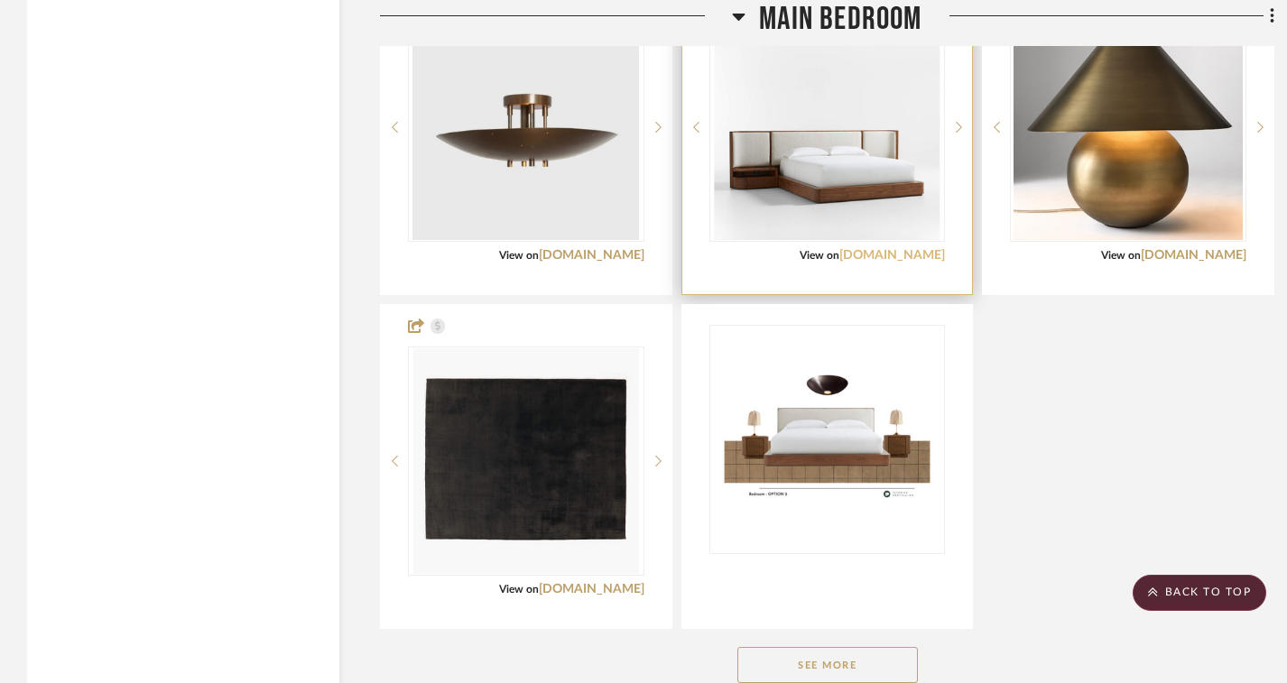
click at [852, 262] on link "[DOMAIN_NAME]" at bounding box center [893, 255] width 106 height 13
click at [889, 262] on link "[DOMAIN_NAME]" at bounding box center [893, 255] width 106 height 13
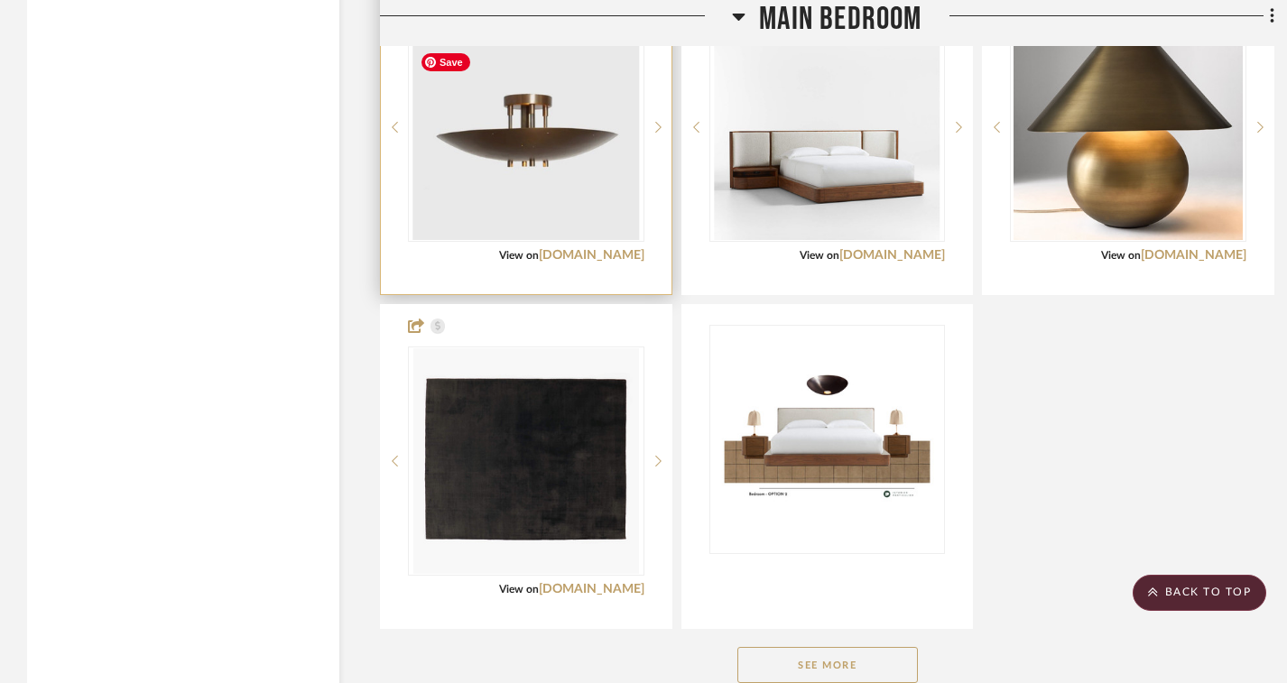
click at [606, 234] on img "0" at bounding box center [526, 127] width 227 height 226
click at [624, 262] on link "[DOMAIN_NAME]" at bounding box center [592, 255] width 106 height 13
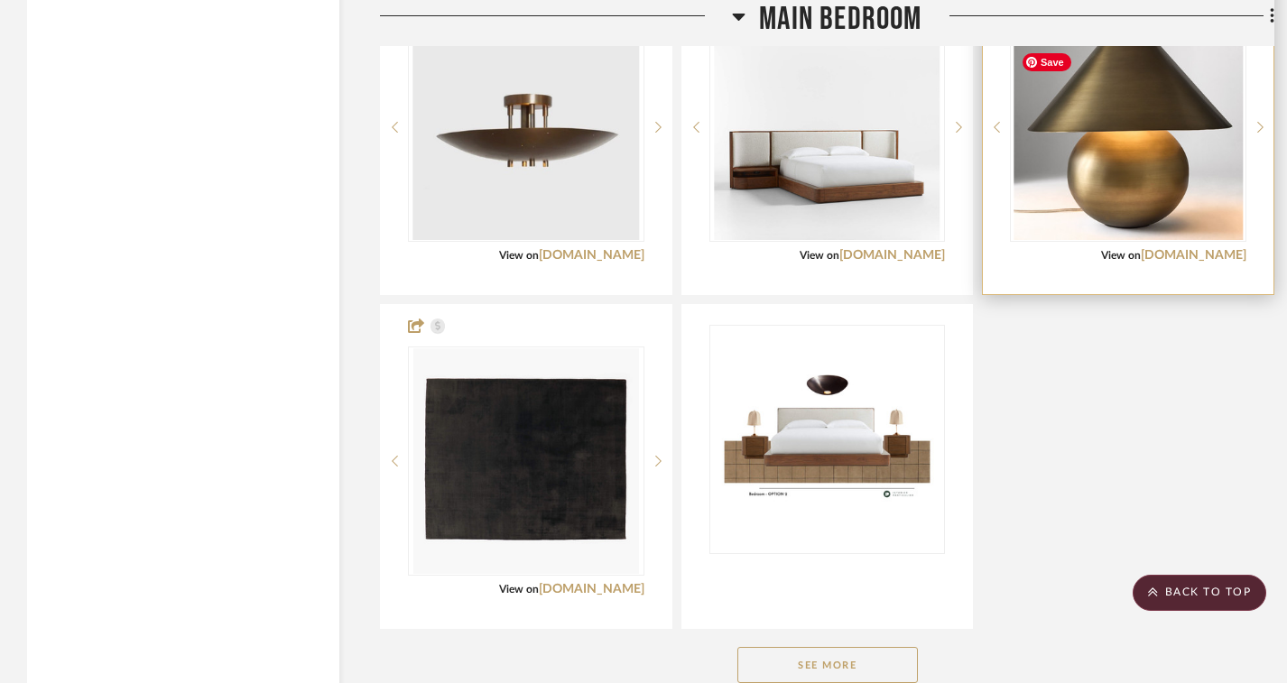
click at [1084, 154] on img "0" at bounding box center [1128, 127] width 229 height 226
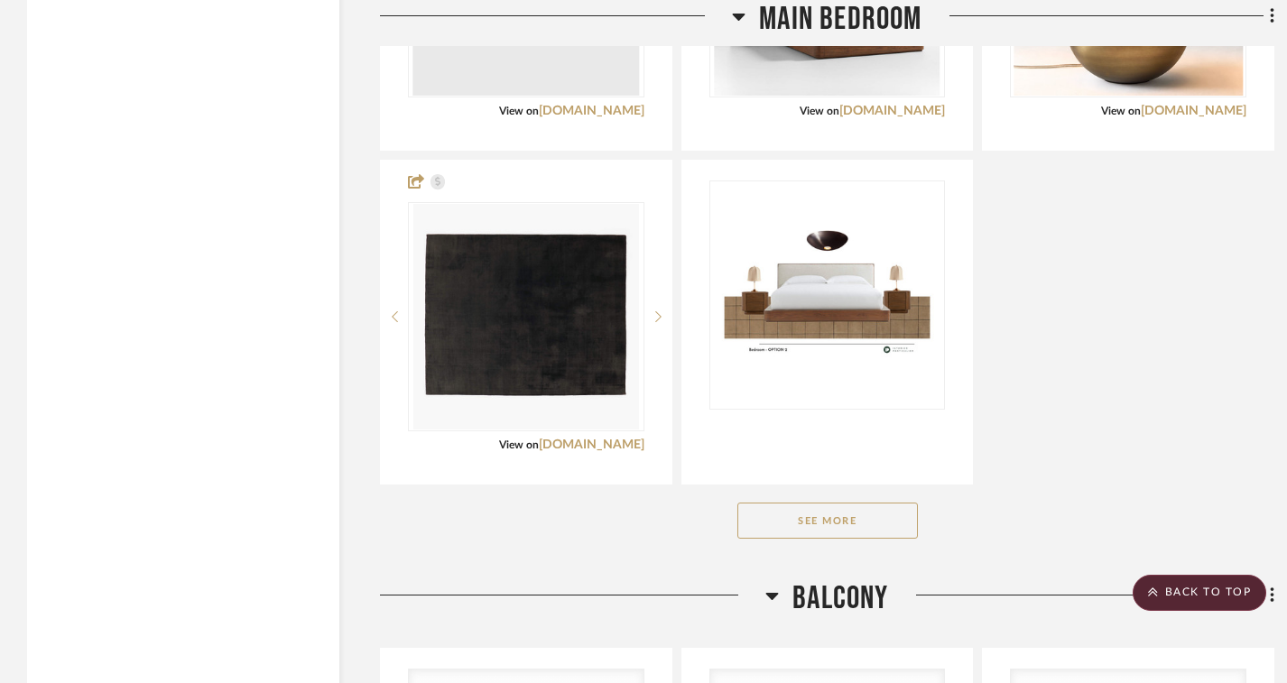
scroll to position [8856, 0]
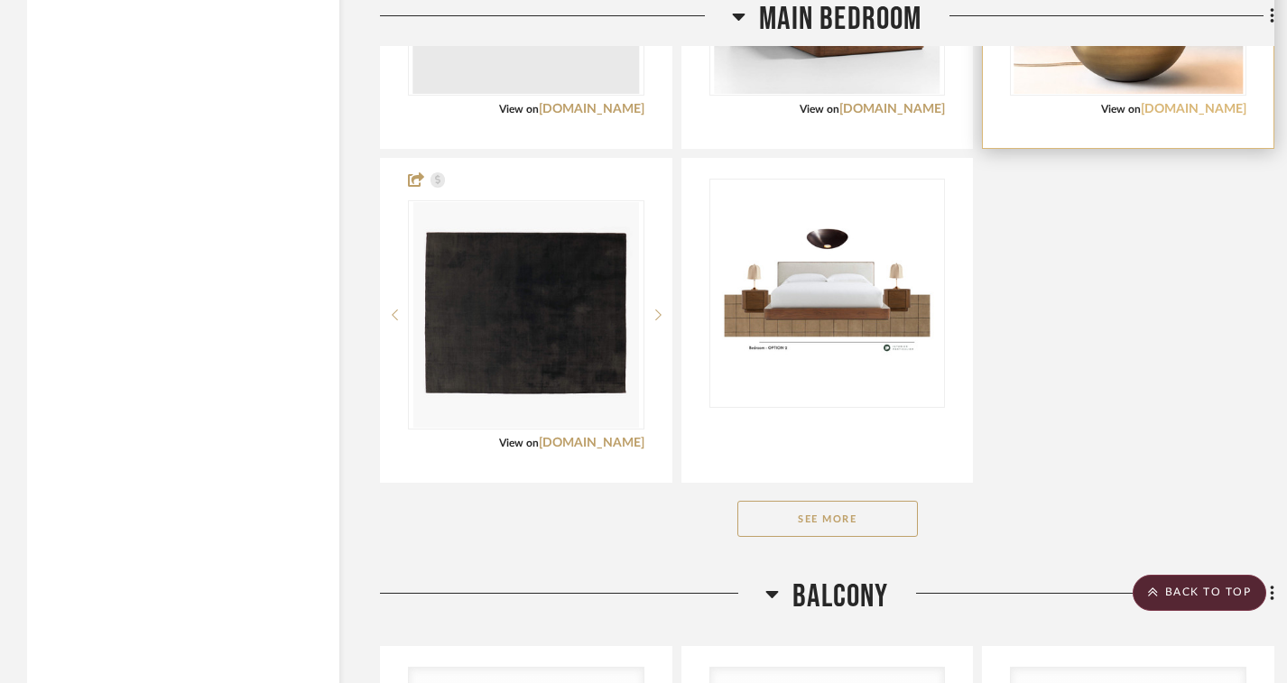
click at [1216, 116] on link "[DOMAIN_NAME]" at bounding box center [1194, 109] width 106 height 13
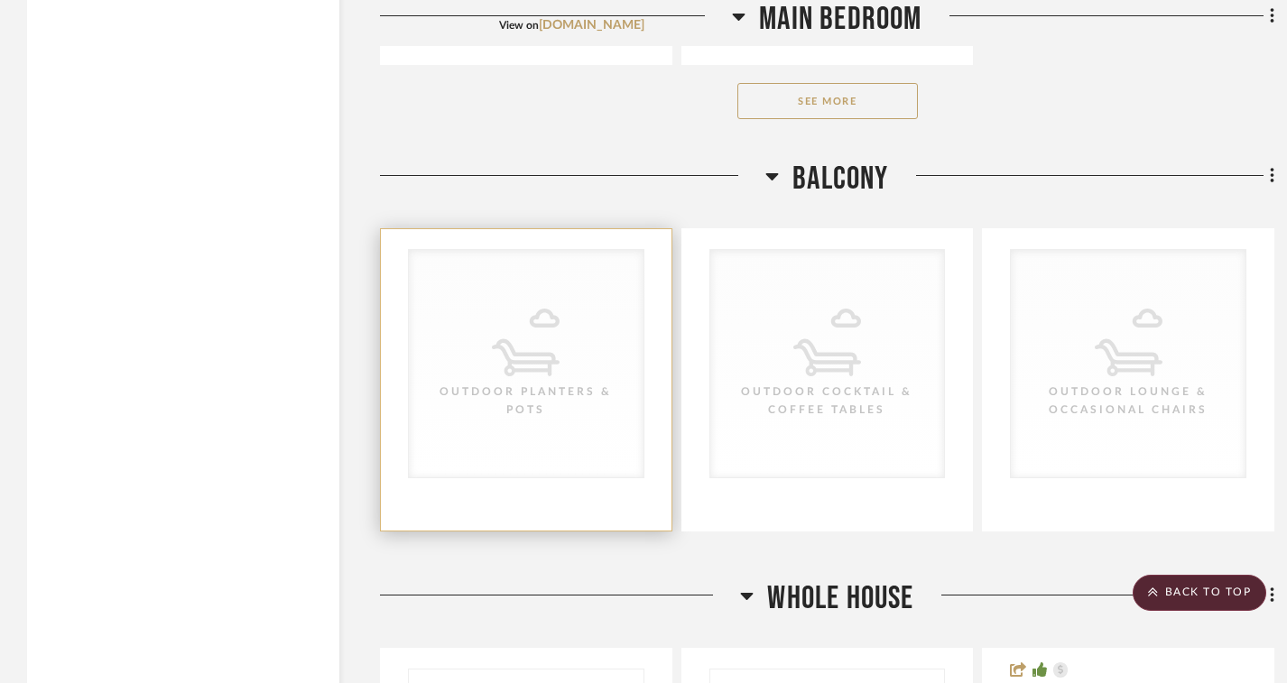
scroll to position [8899, 0]
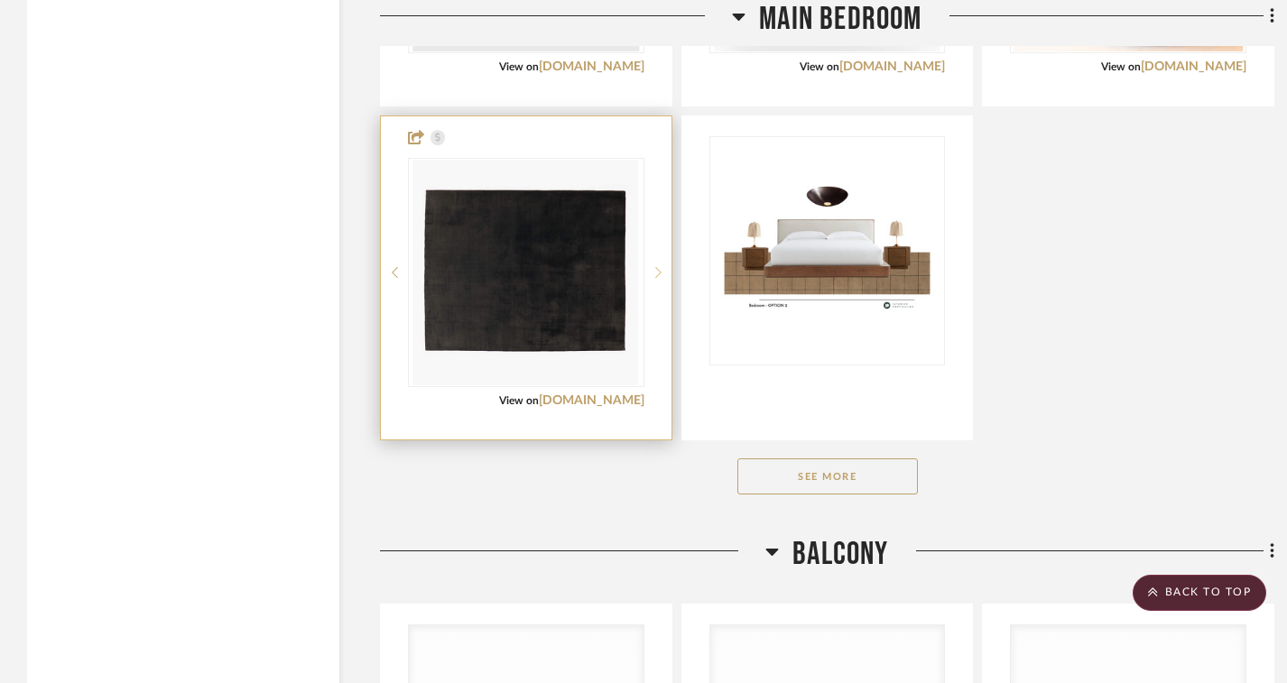
click at [657, 279] on icon at bounding box center [658, 272] width 6 height 13
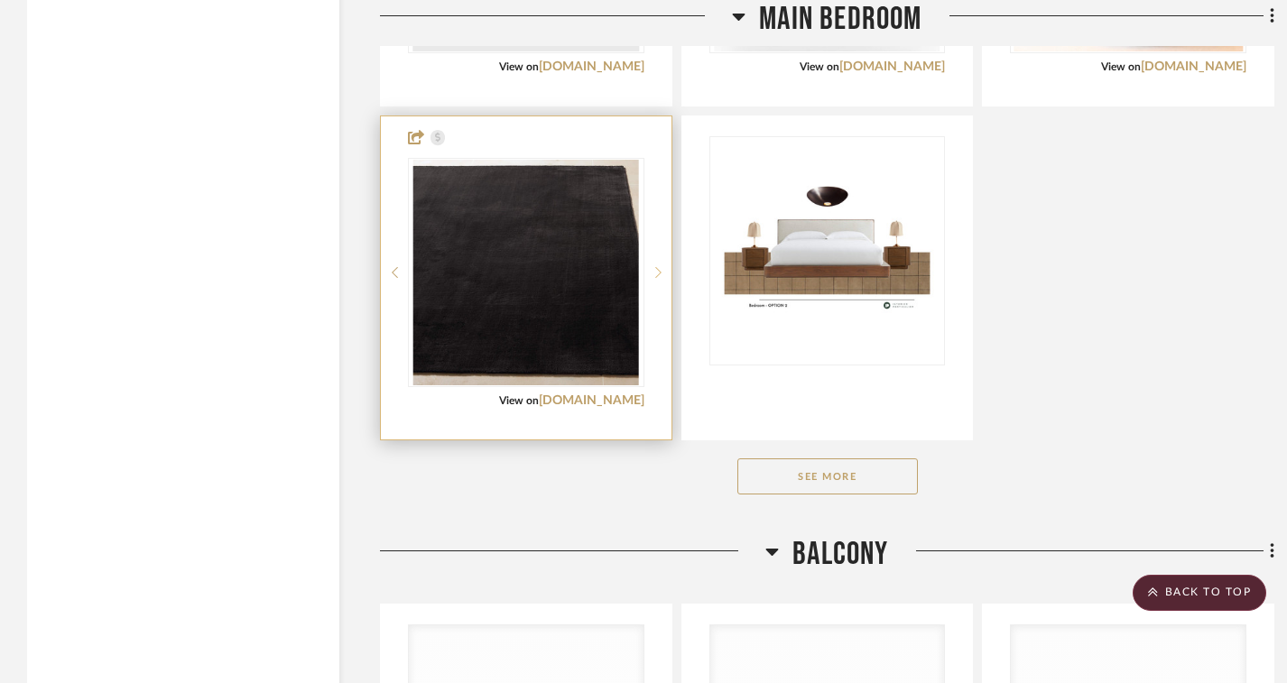
click at [657, 279] on icon at bounding box center [658, 272] width 6 height 13
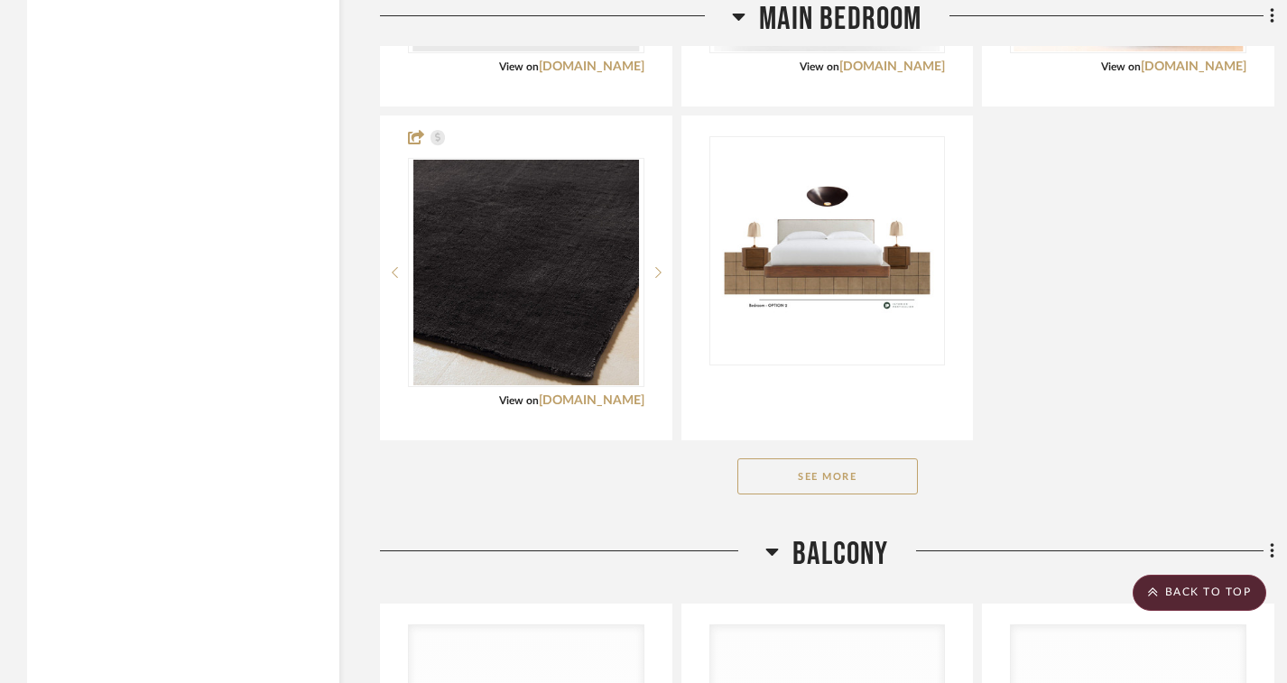
click at [845, 495] on button "See More" at bounding box center [828, 477] width 181 height 36
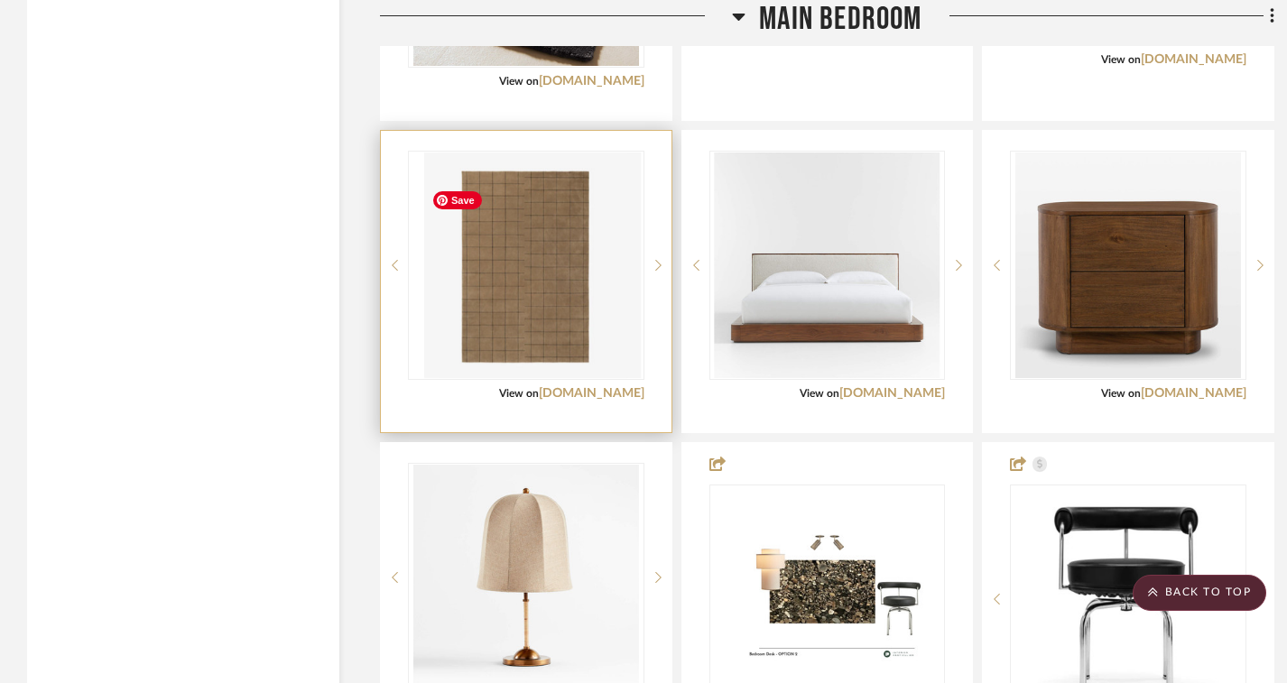
scroll to position [9374, 0]
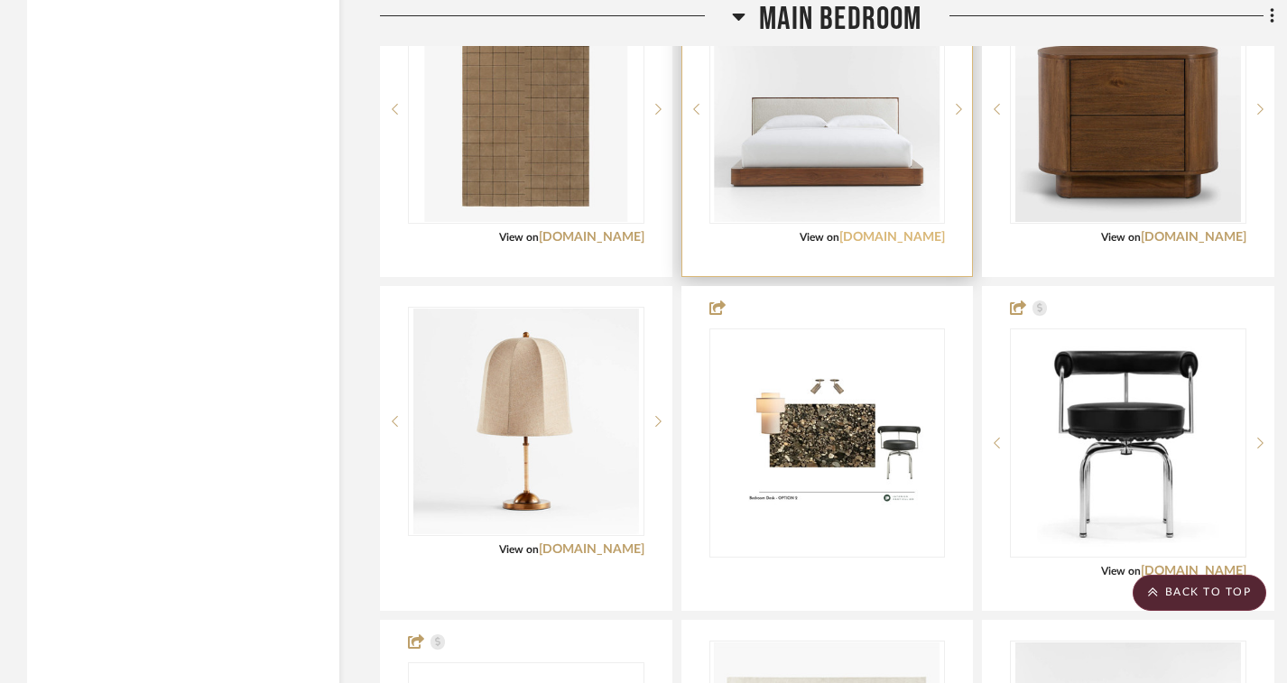
click at [884, 244] on link "[DOMAIN_NAME]" at bounding box center [893, 237] width 106 height 13
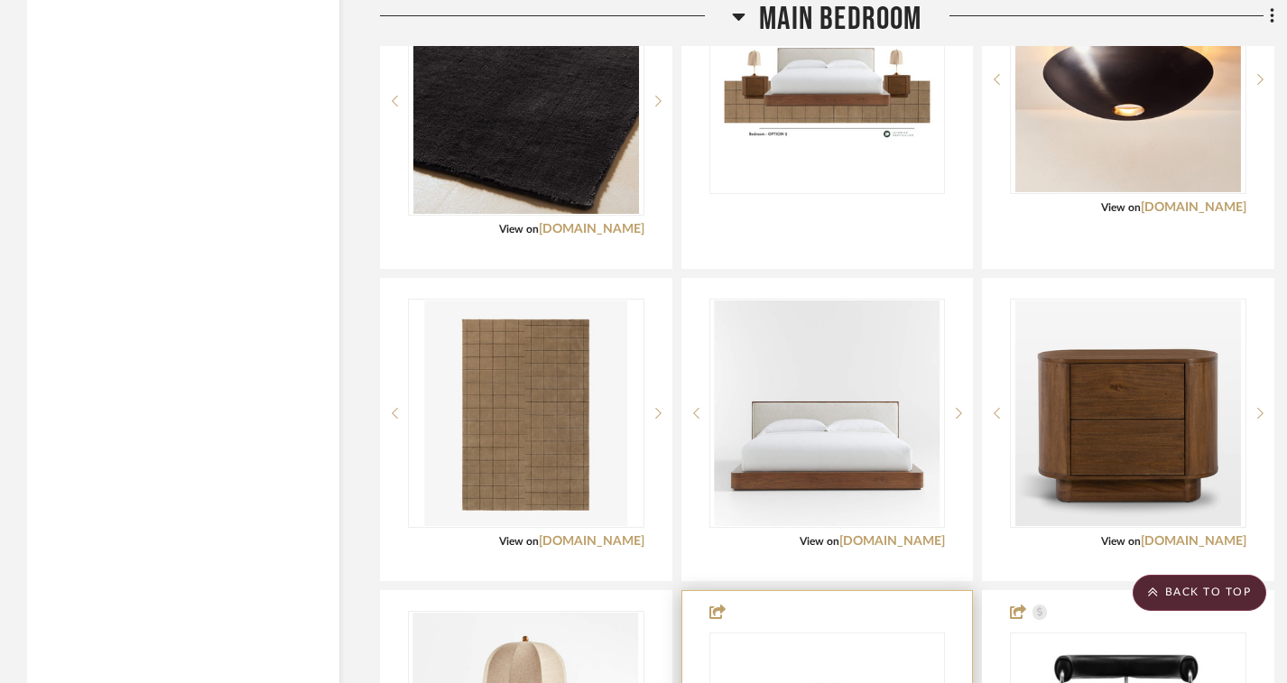
scroll to position [9278, 0]
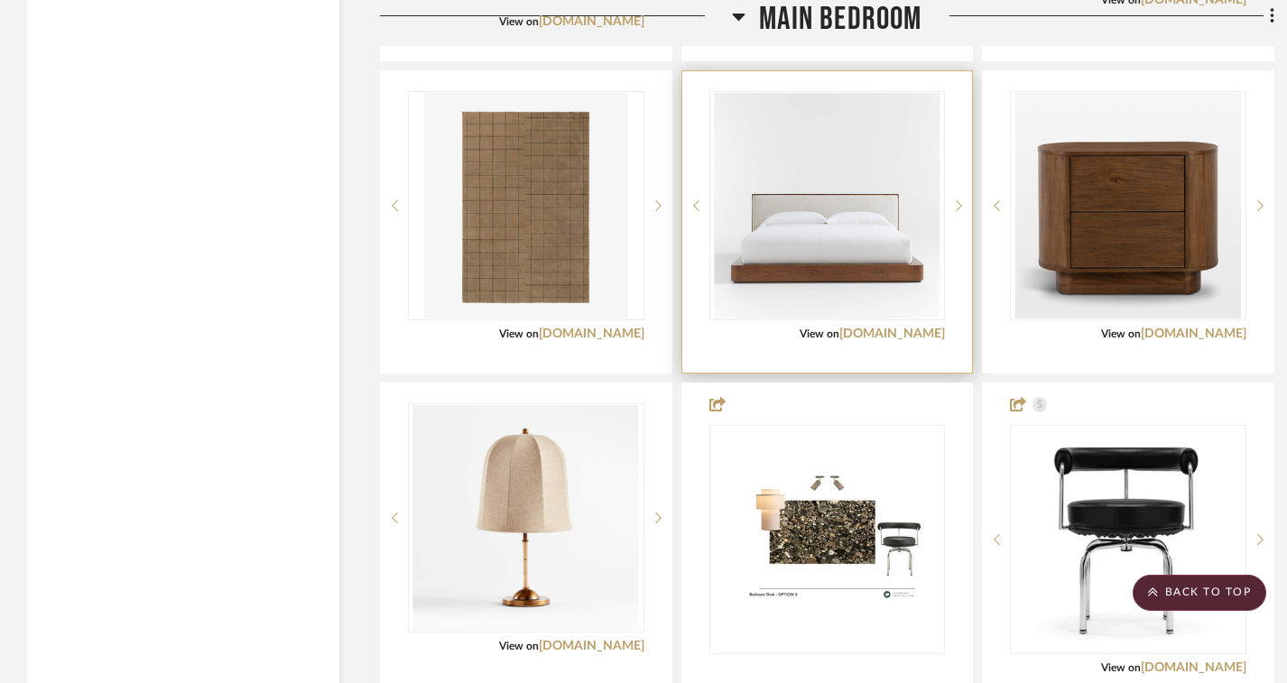
click at [898, 342] on div "View on [DOMAIN_NAME]" at bounding box center [828, 334] width 237 height 16
click at [876, 340] on link "[DOMAIN_NAME]" at bounding box center [893, 334] width 106 height 13
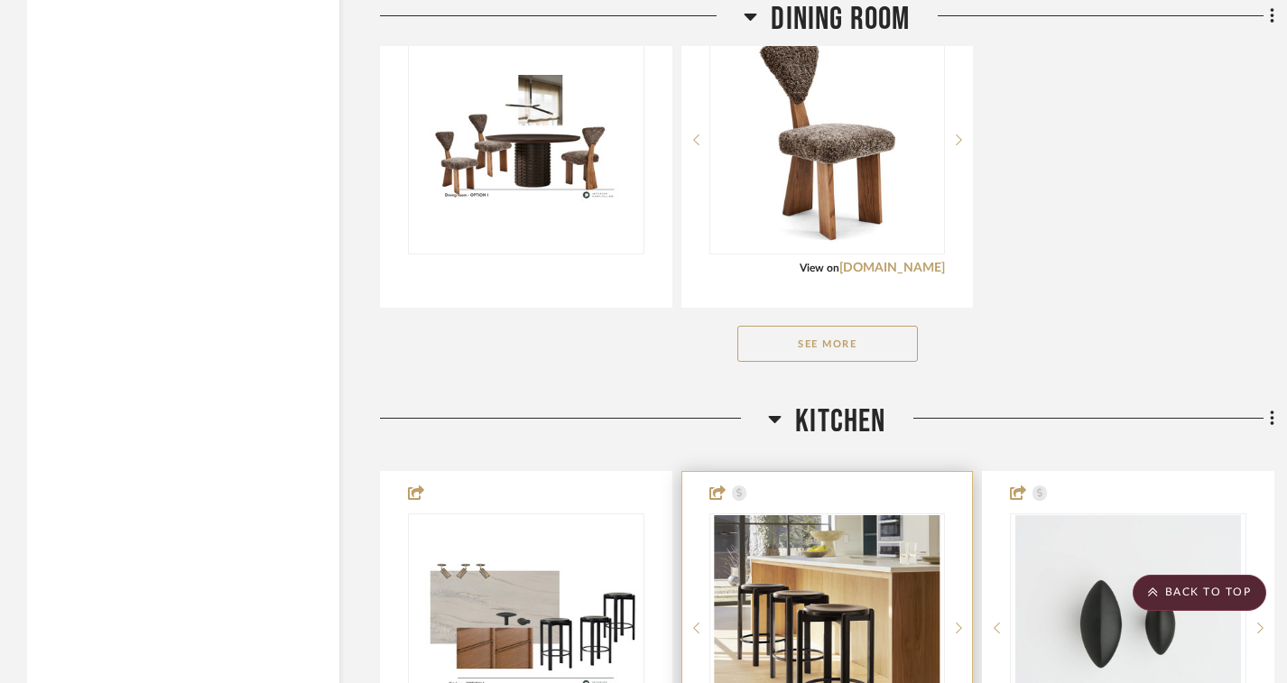
scroll to position [4322, 0]
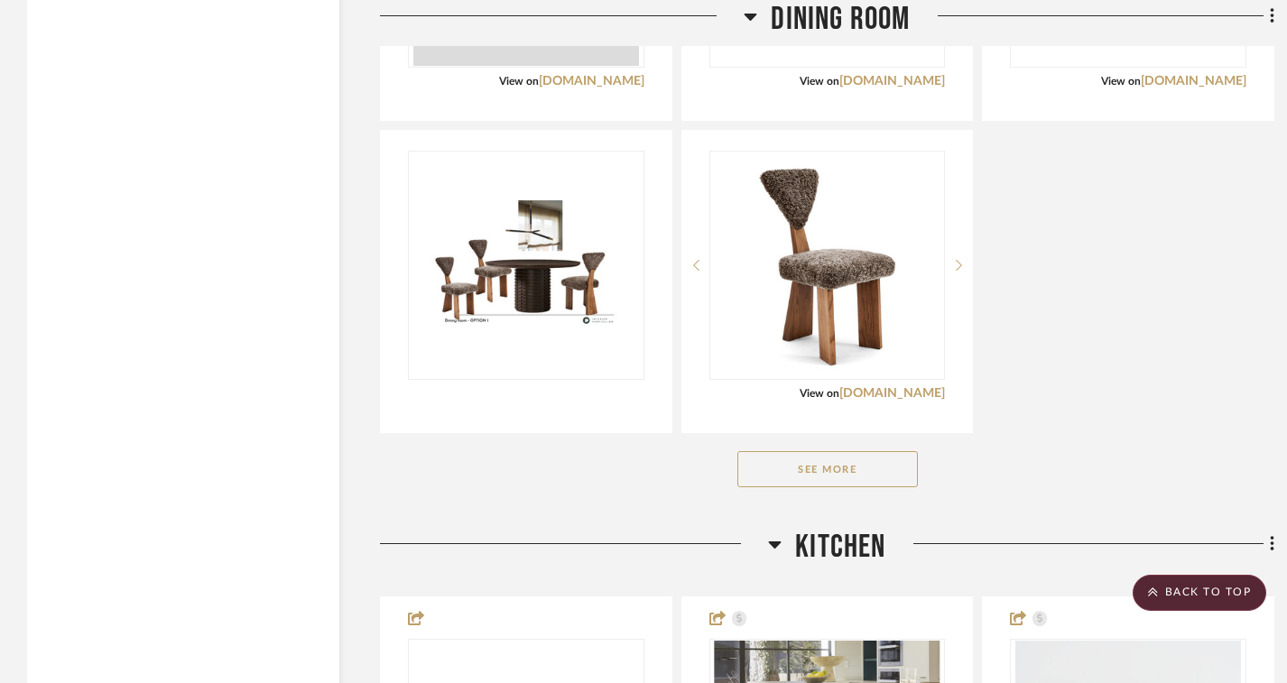
click at [771, 555] on icon at bounding box center [775, 545] width 14 height 22
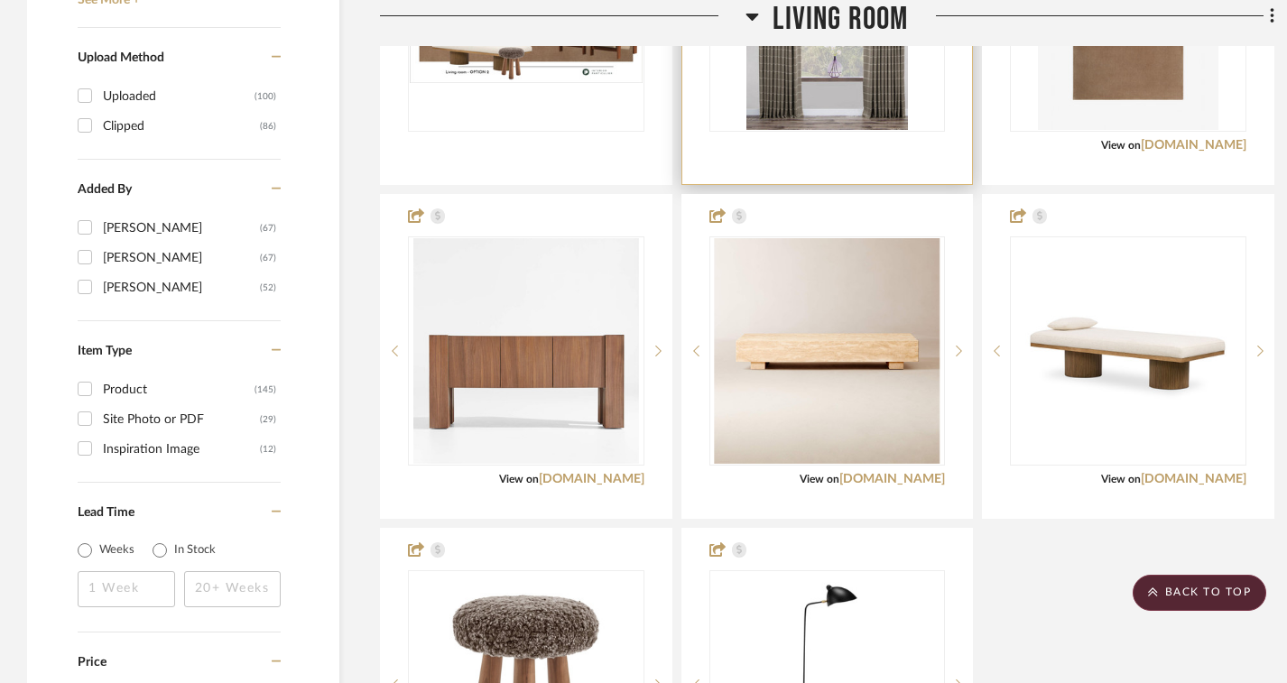
scroll to position [3056, 0]
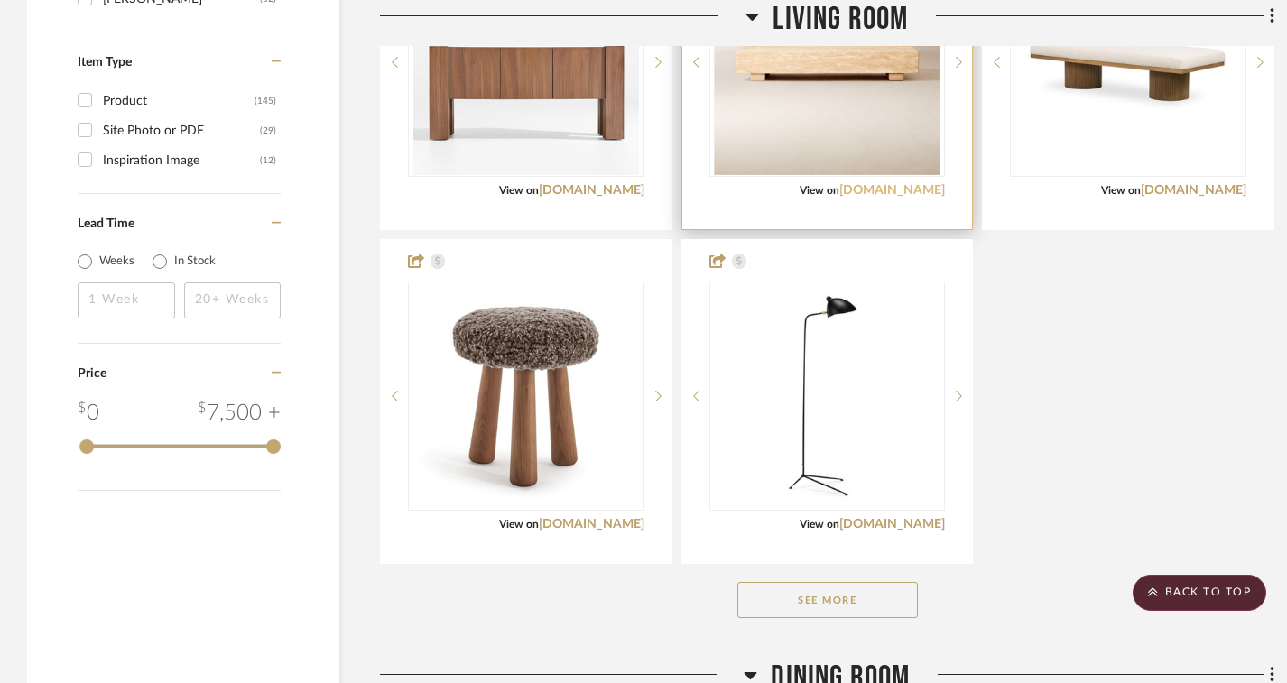
click at [916, 197] on link "[DOMAIN_NAME]" at bounding box center [893, 190] width 106 height 13
